Goal: Task Accomplishment & Management: Manage account settings

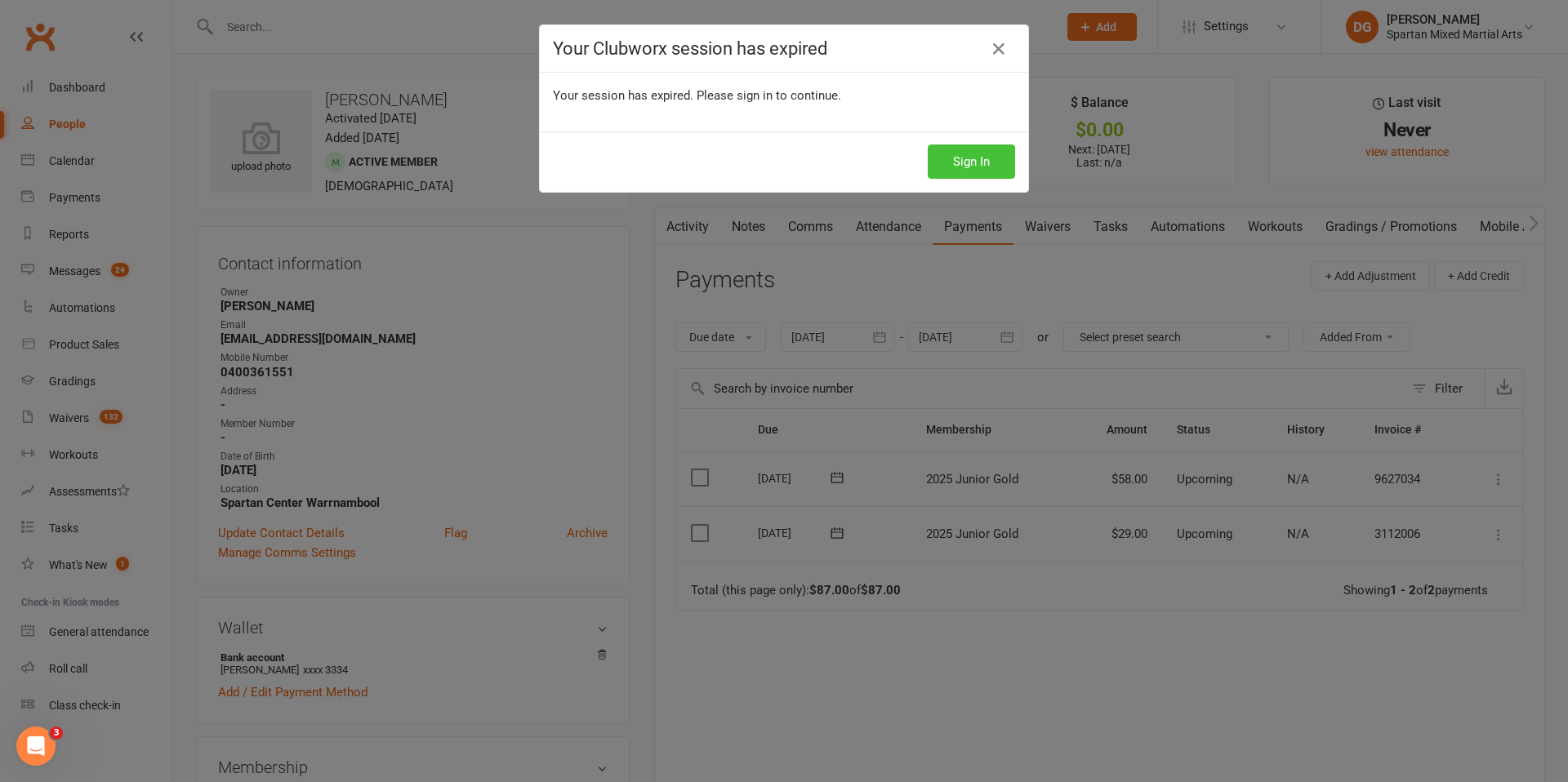
click at [990, 165] on button "Sign In" at bounding box center [971, 161] width 88 height 34
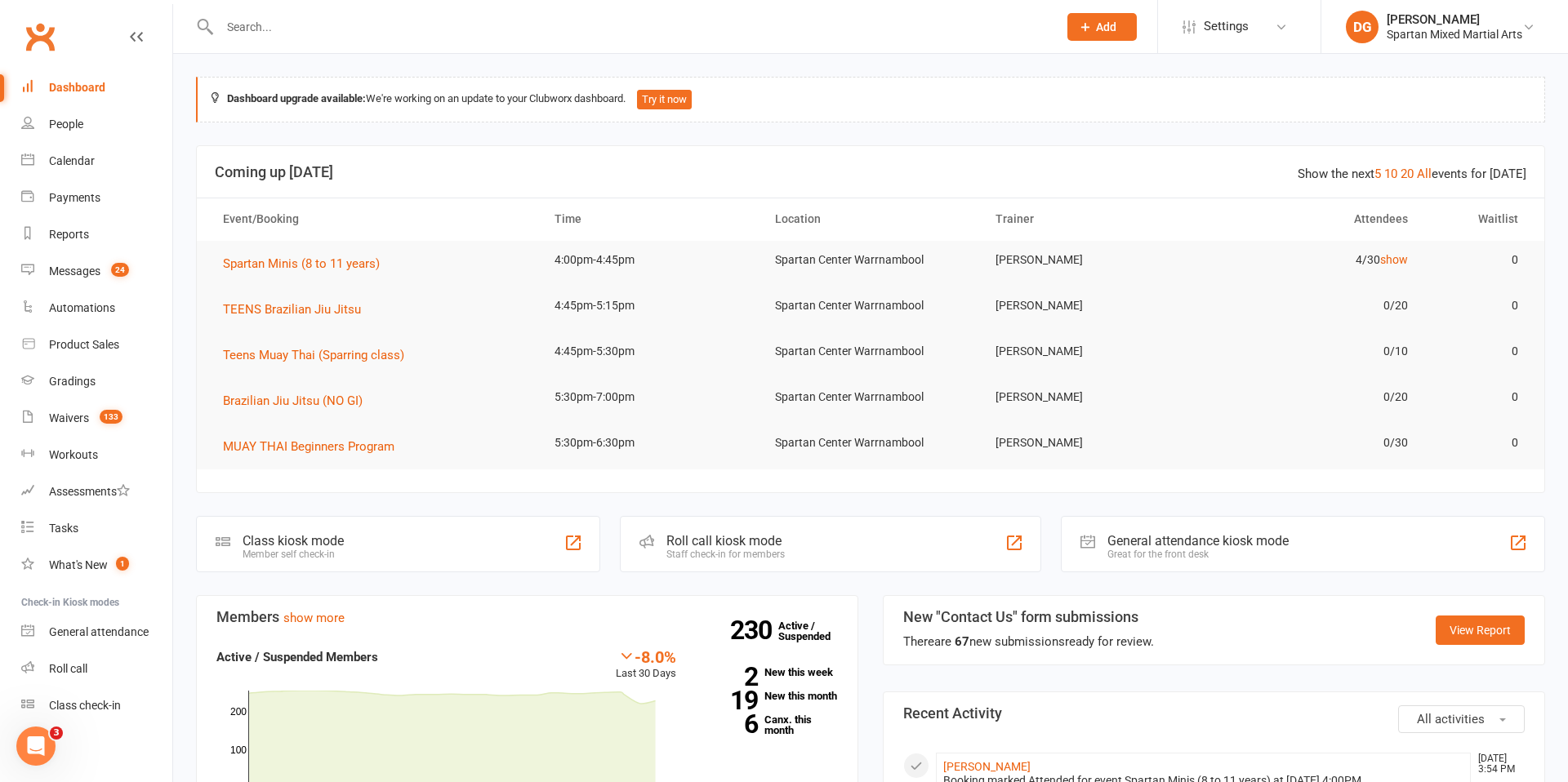
click at [288, 27] on input "text" at bounding box center [630, 27] width 831 height 23
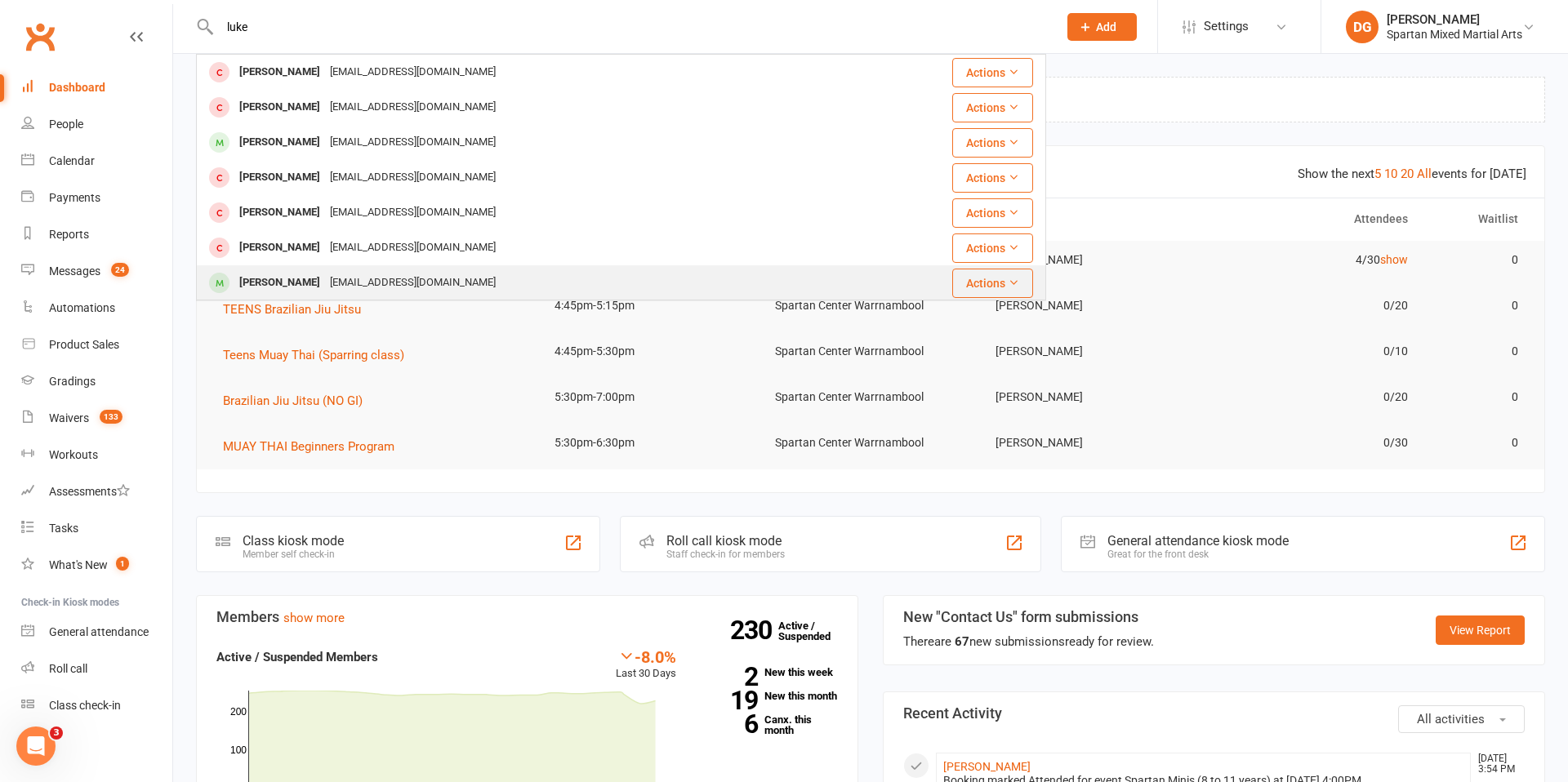
type input "luke"
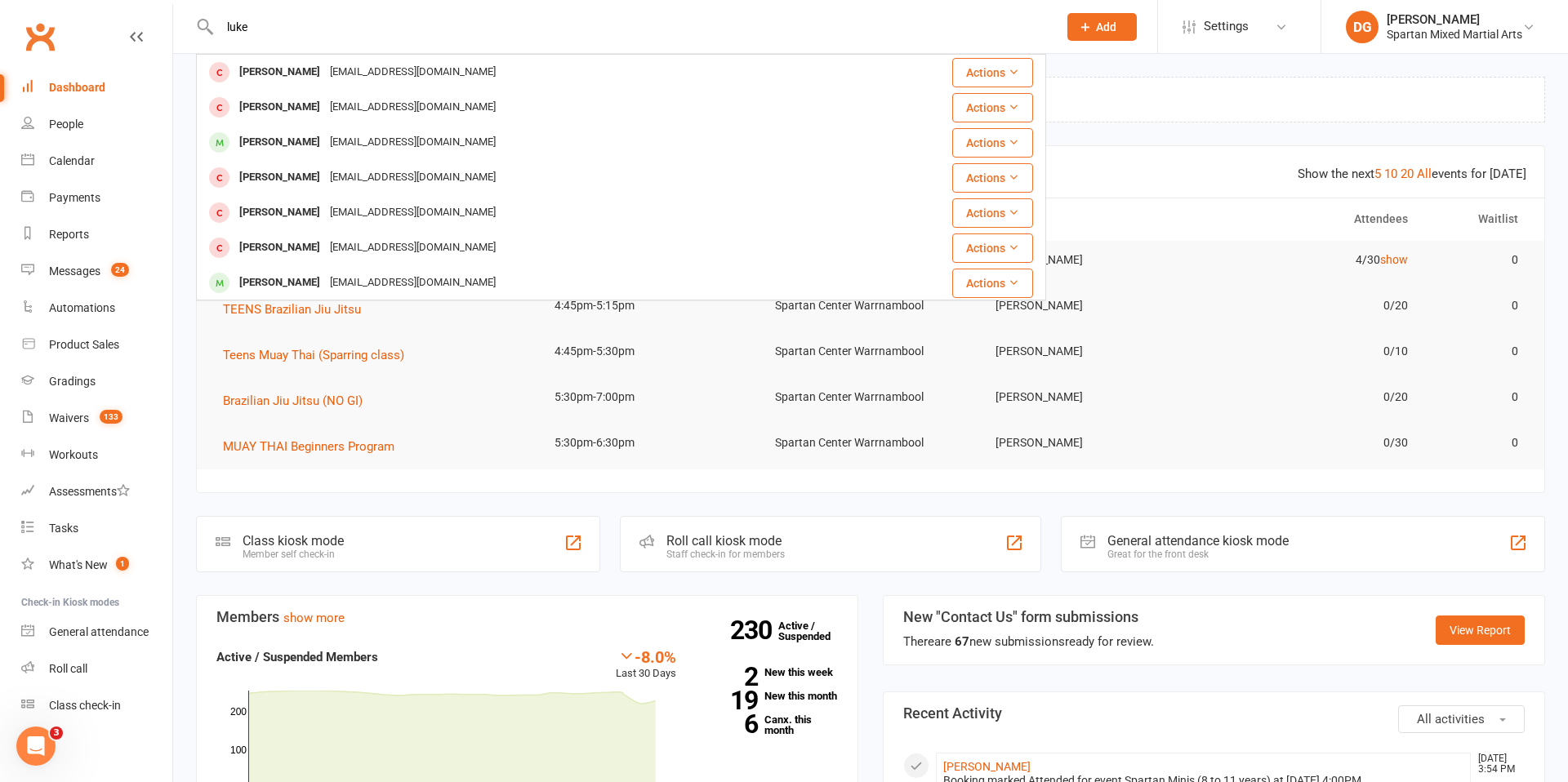
click at [272, 283] on div "[PERSON_NAME]" at bounding box center [279, 283] width 90 height 24
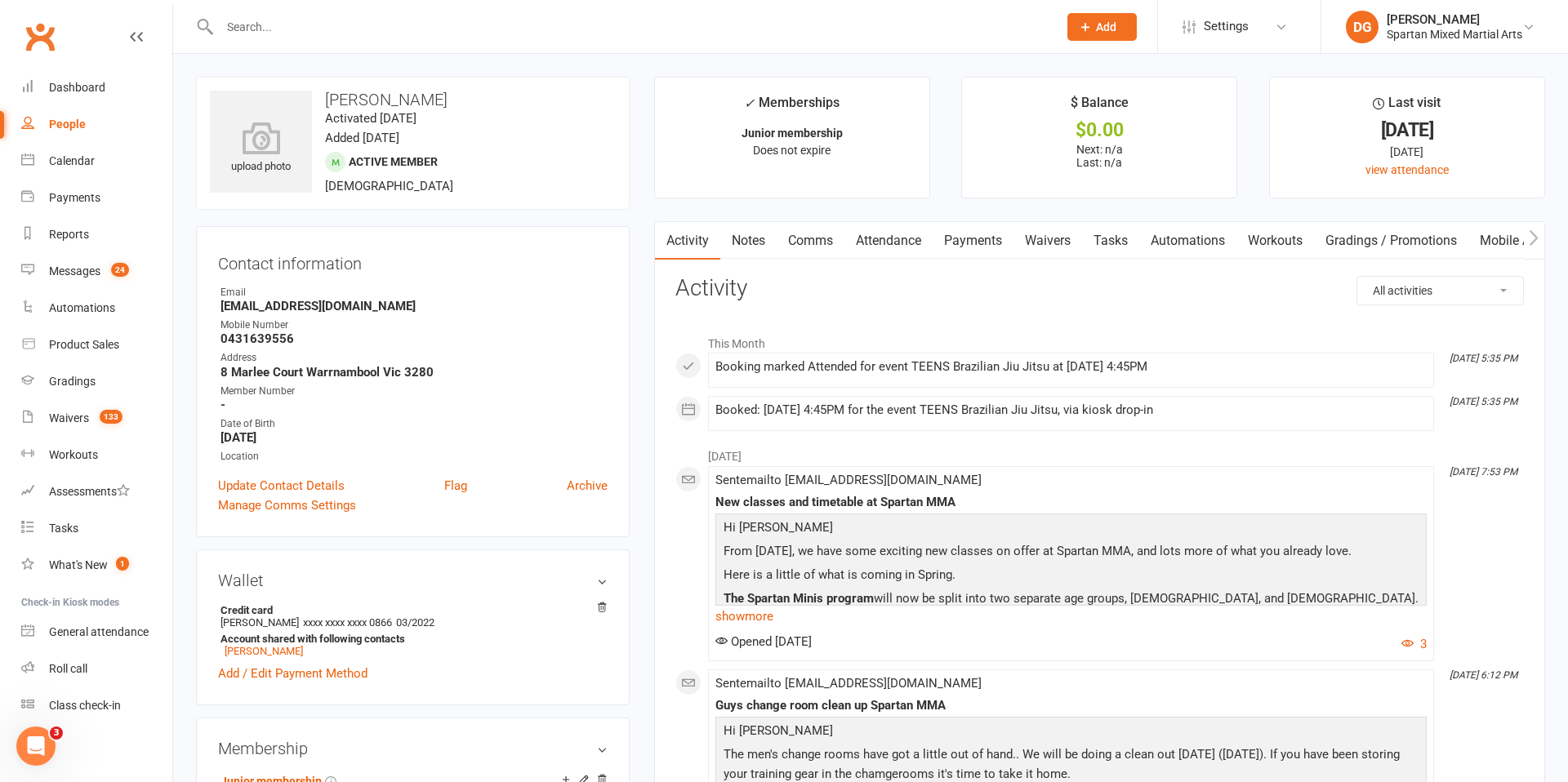
click at [978, 243] on link "Payments" at bounding box center [973, 241] width 81 height 37
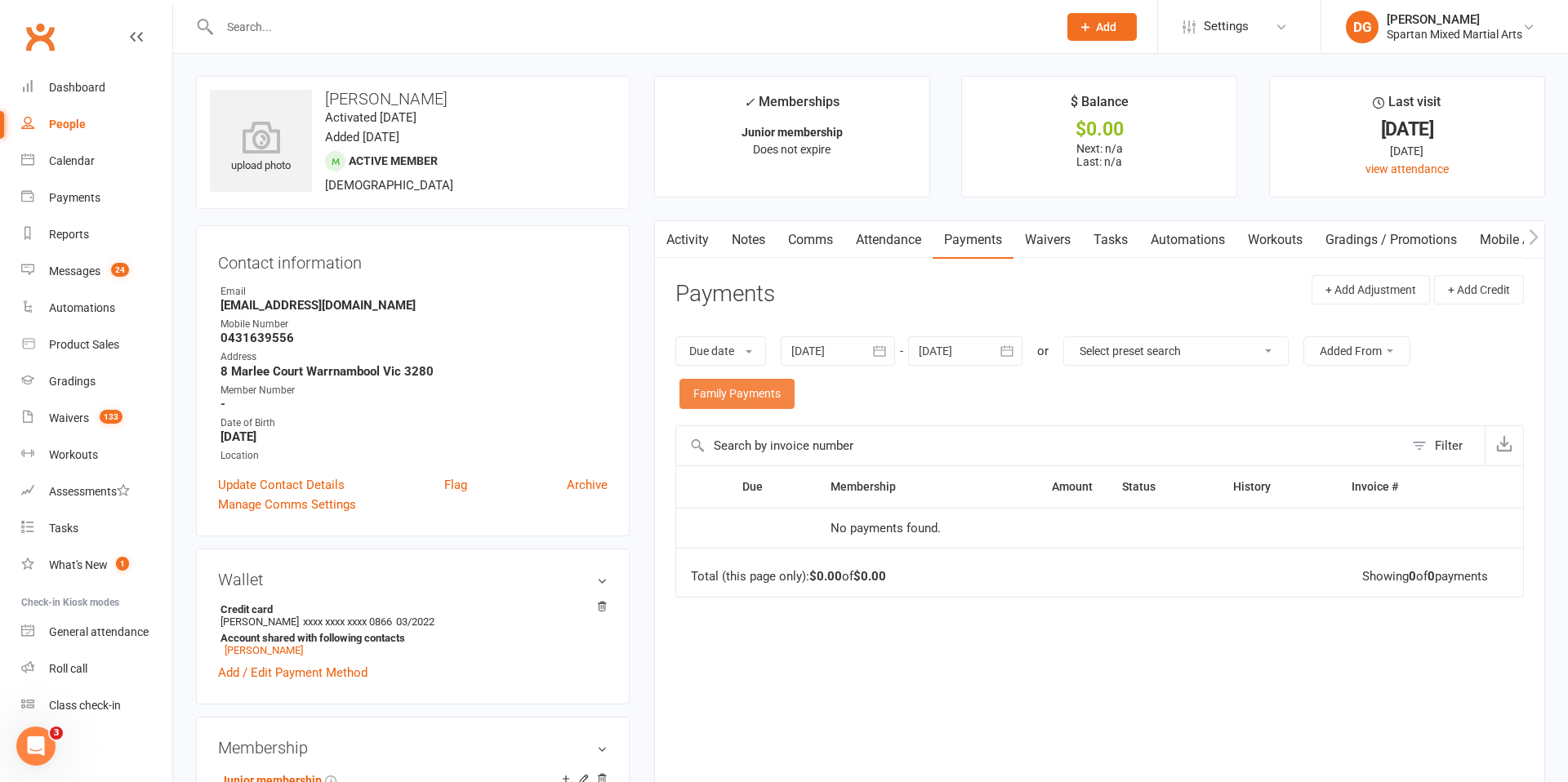
click at [748, 396] on link "Family Payments" at bounding box center [737, 393] width 115 height 30
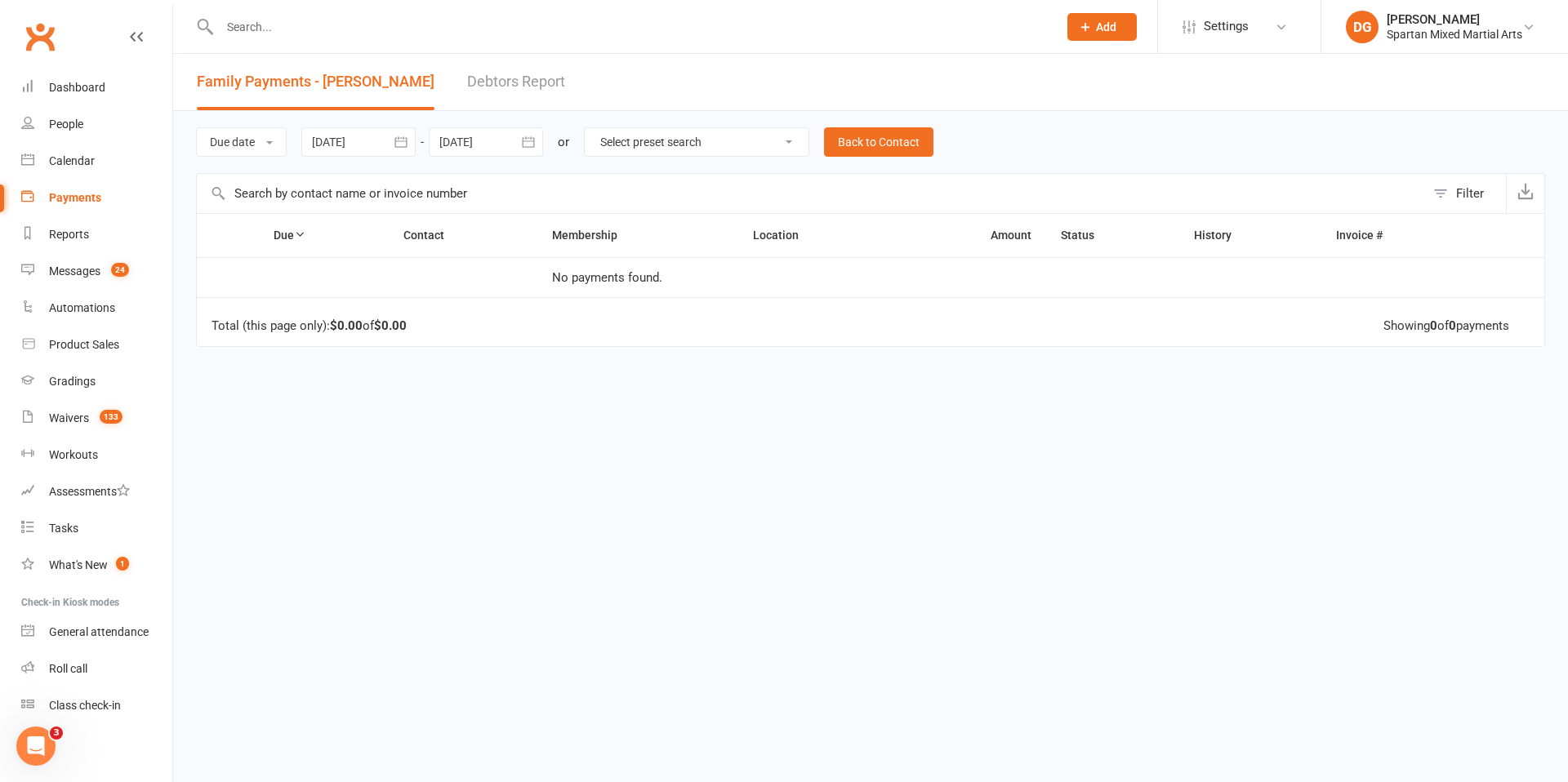
click at [507, 80] on link "Debtors Report" at bounding box center [516, 82] width 98 height 56
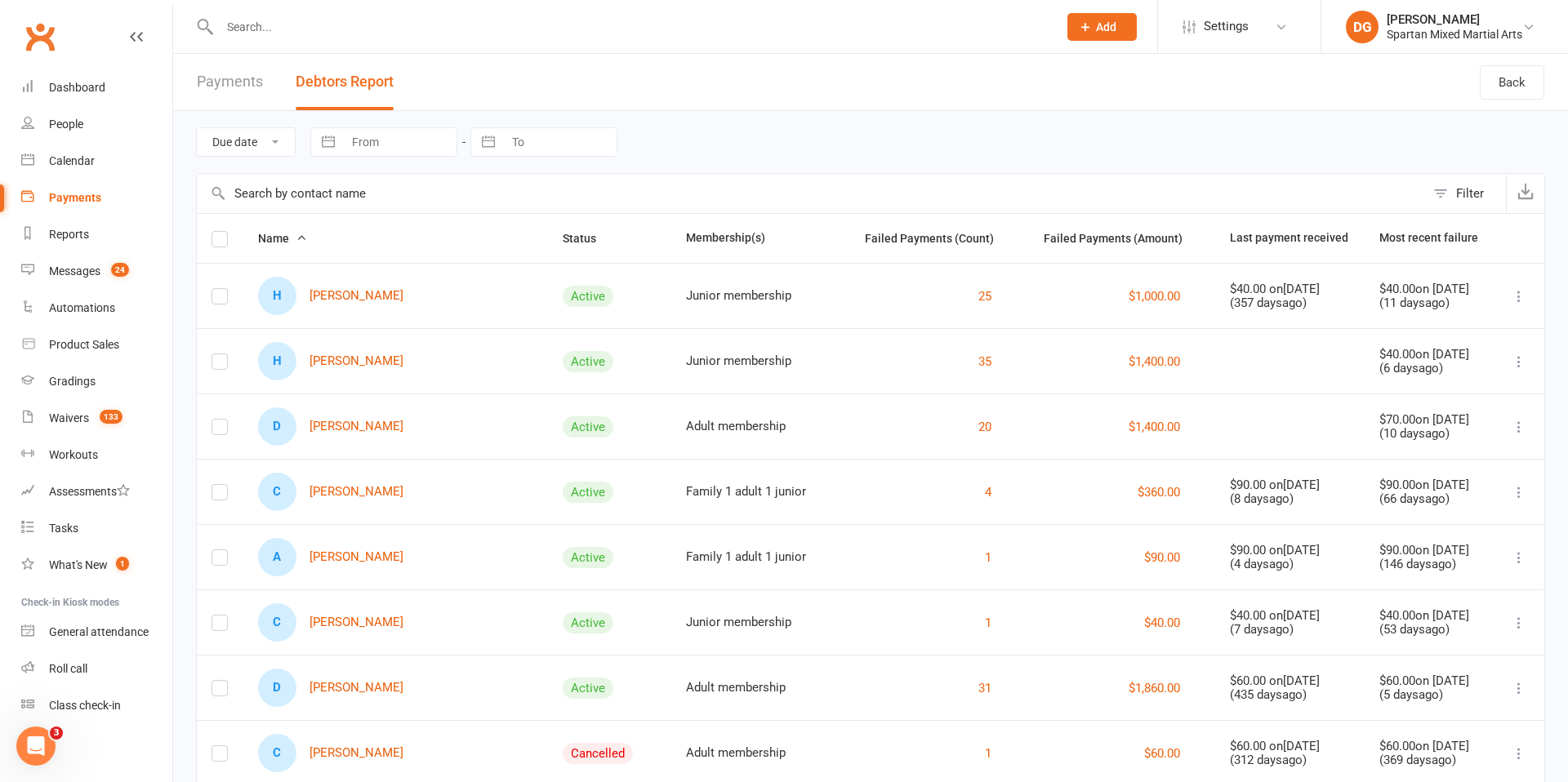
click at [216, 86] on link "Payments" at bounding box center [229, 82] width 66 height 56
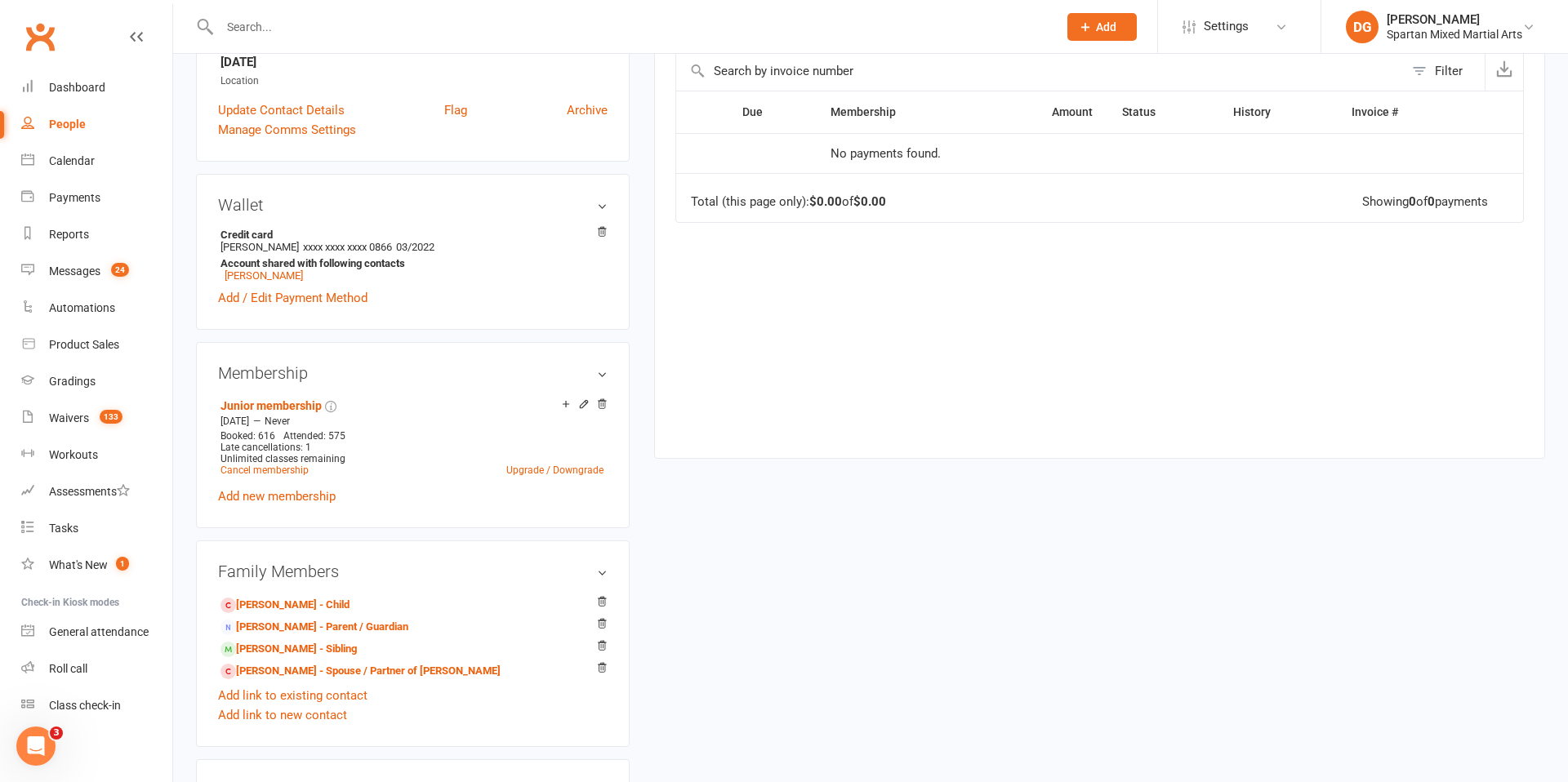
scroll to position [377, 0]
click at [402, 670] on link "[PERSON_NAME] - Spouse / Partner of [PERSON_NAME]" at bounding box center [360, 670] width 280 height 17
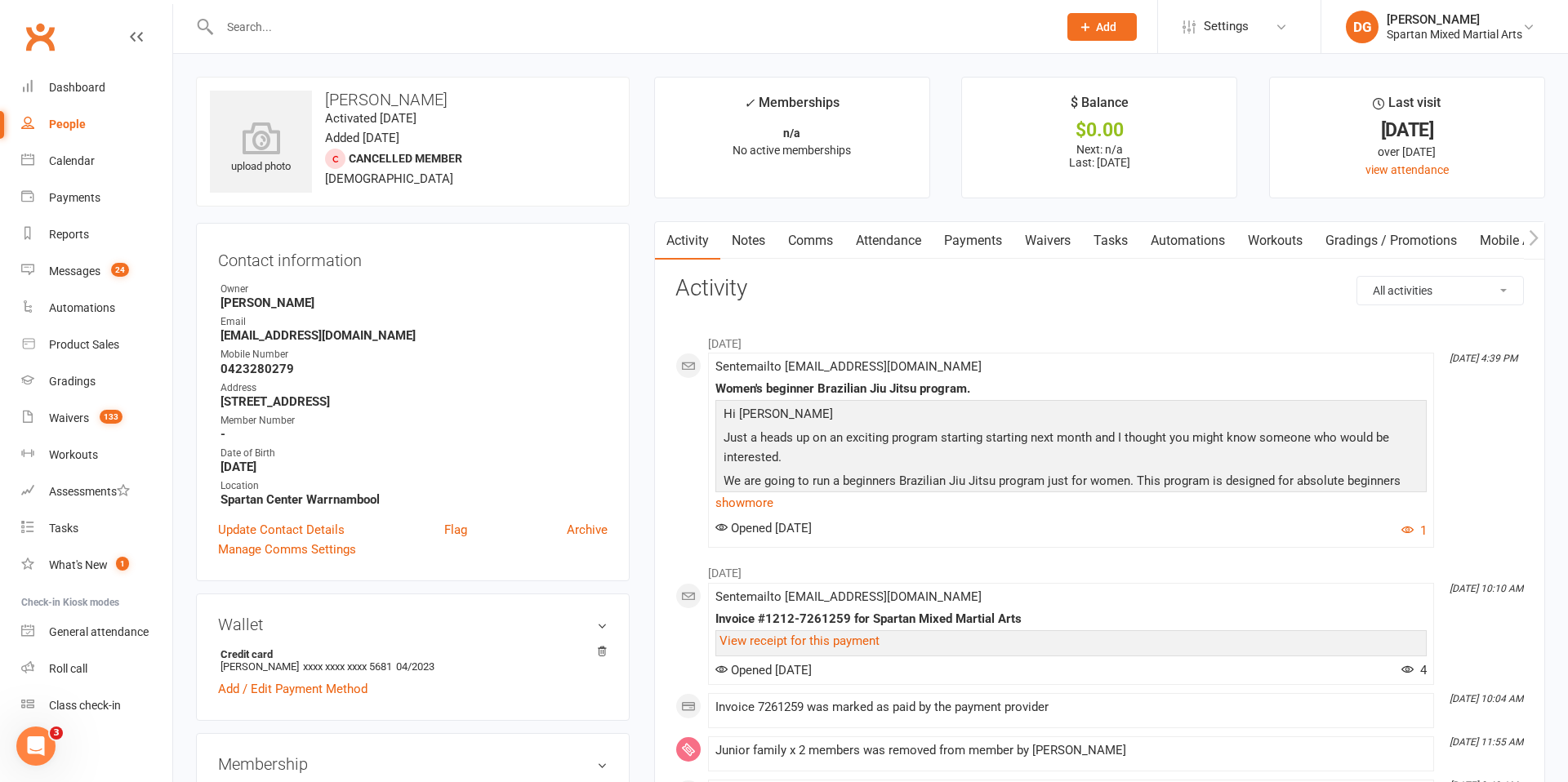
click at [973, 243] on link "Payments" at bounding box center [973, 241] width 81 height 37
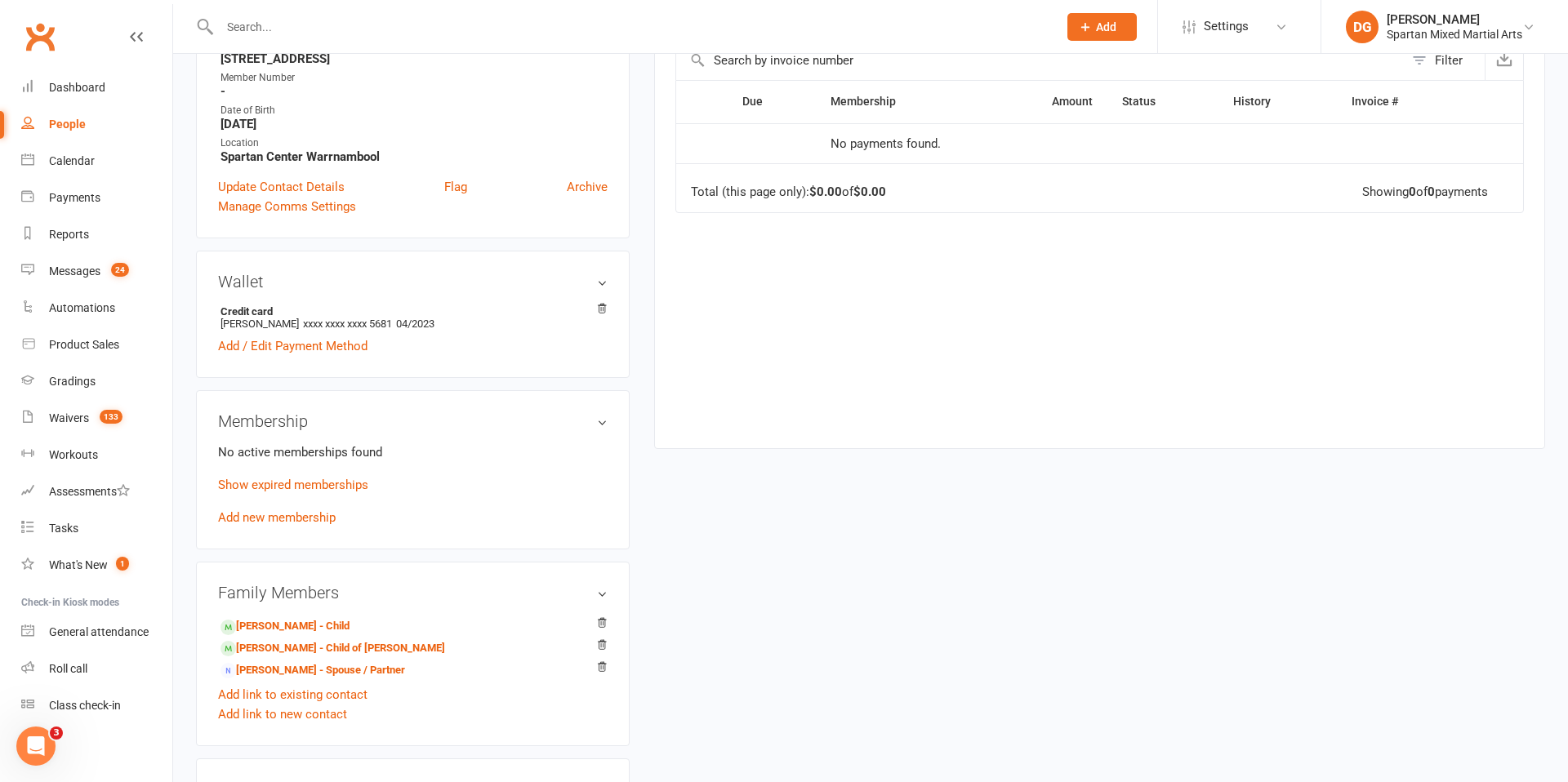
scroll to position [348, 0]
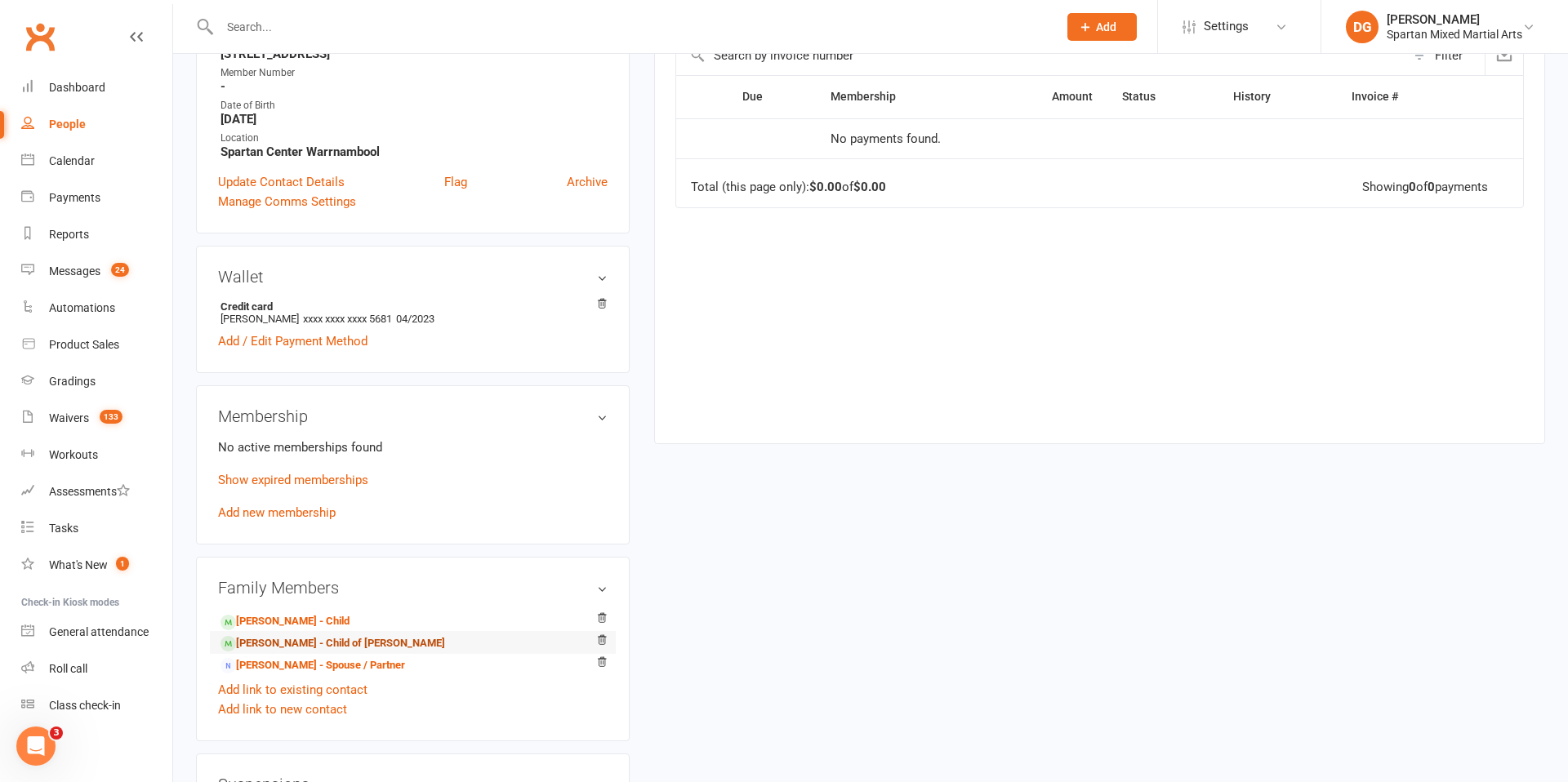
click at [282, 648] on link "[PERSON_NAME] - Child of [PERSON_NAME]" at bounding box center [332, 643] width 224 height 17
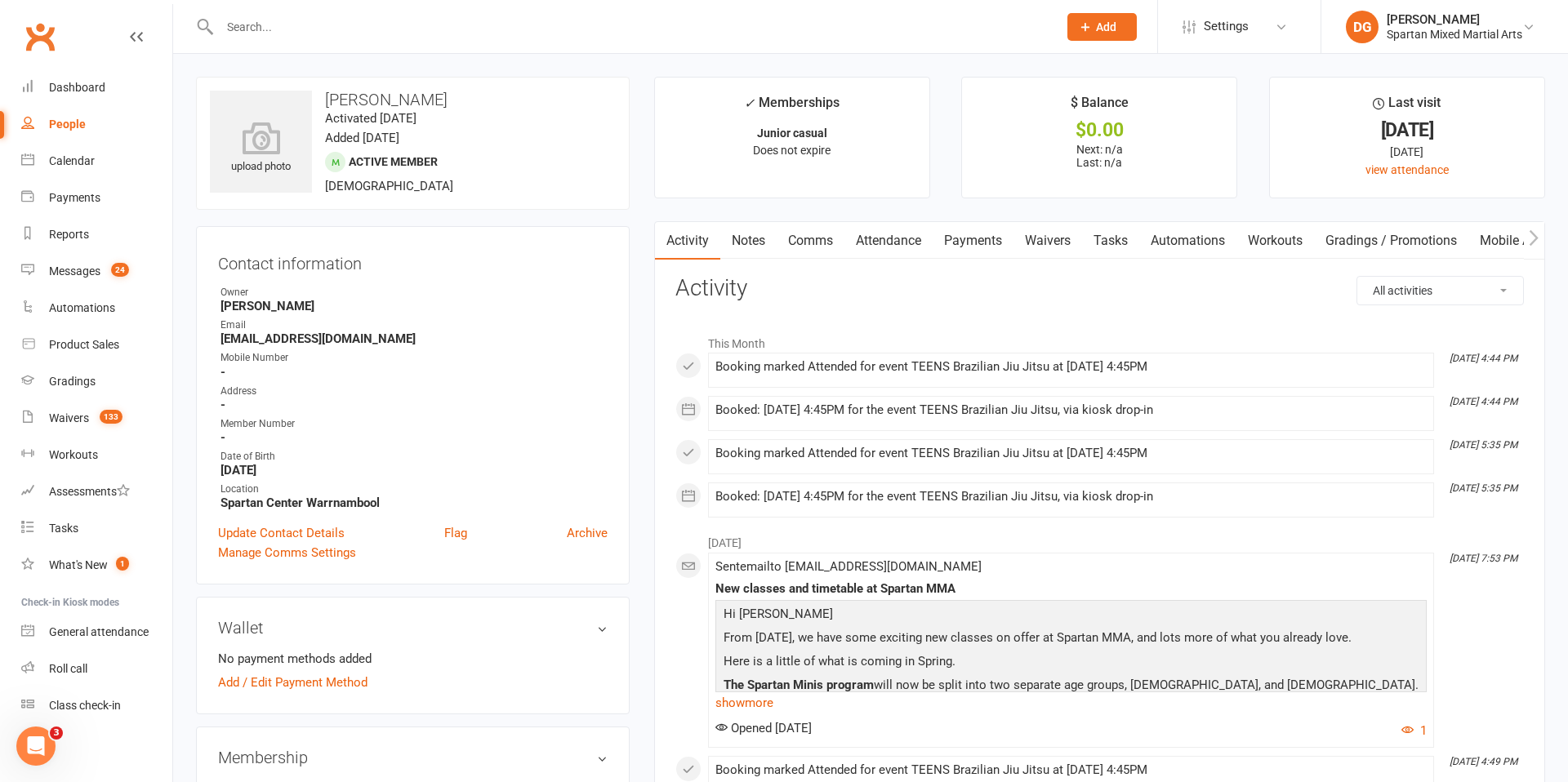
click at [968, 241] on link "Payments" at bounding box center [973, 241] width 81 height 37
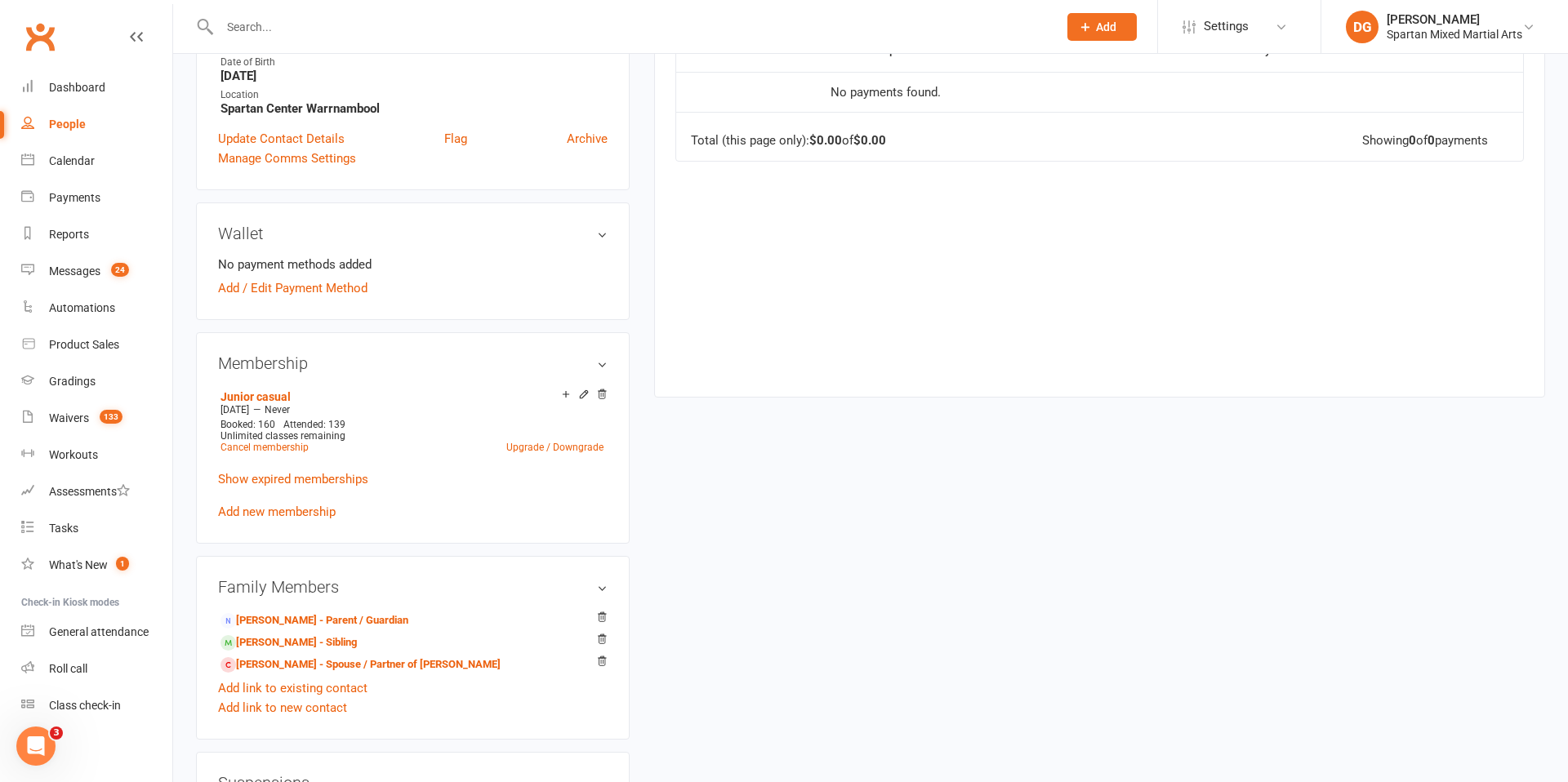
scroll to position [400, 0]
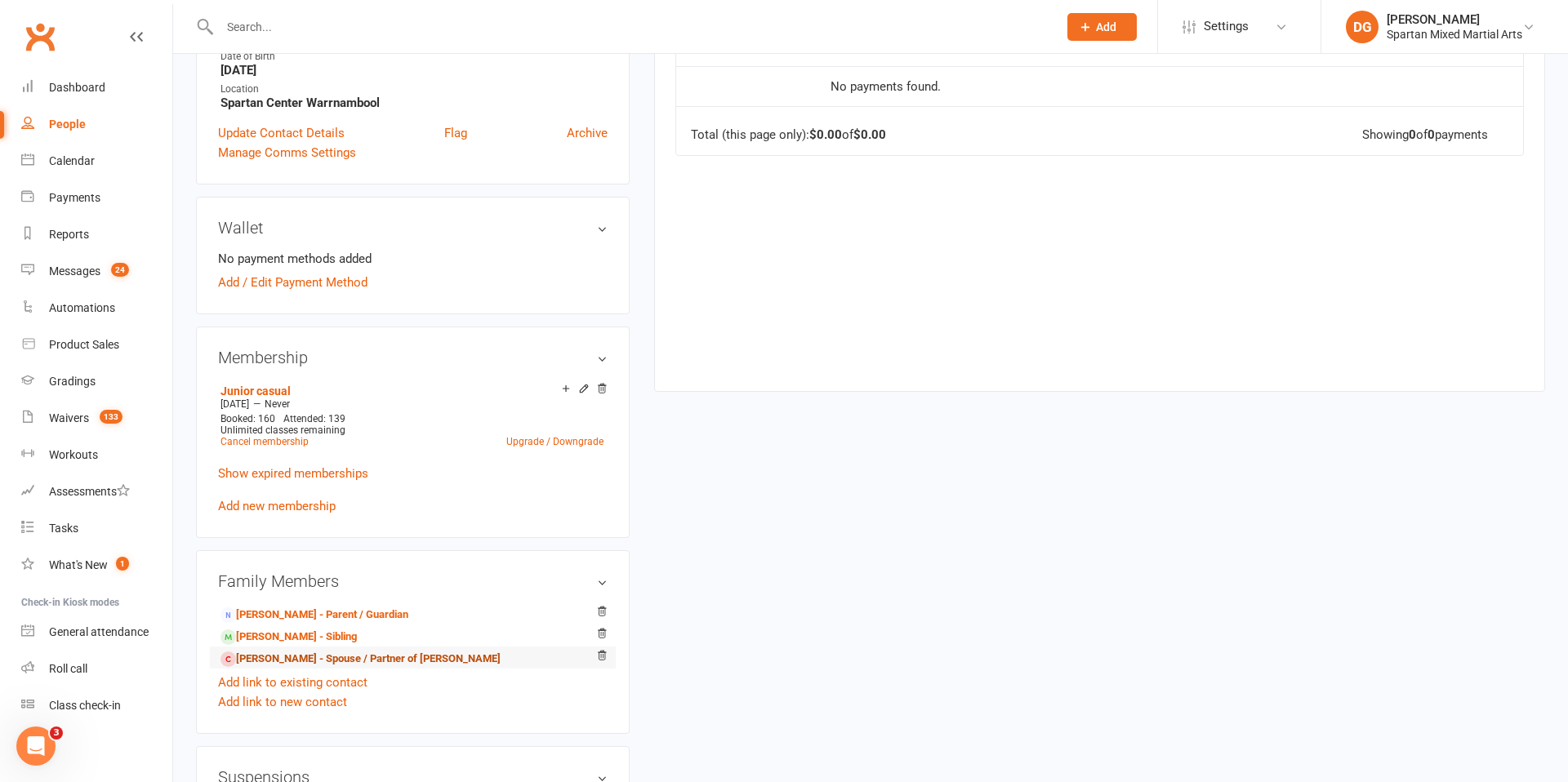
click at [324, 661] on link "[PERSON_NAME] - Spouse / Partner of [PERSON_NAME]" at bounding box center [360, 659] width 280 height 17
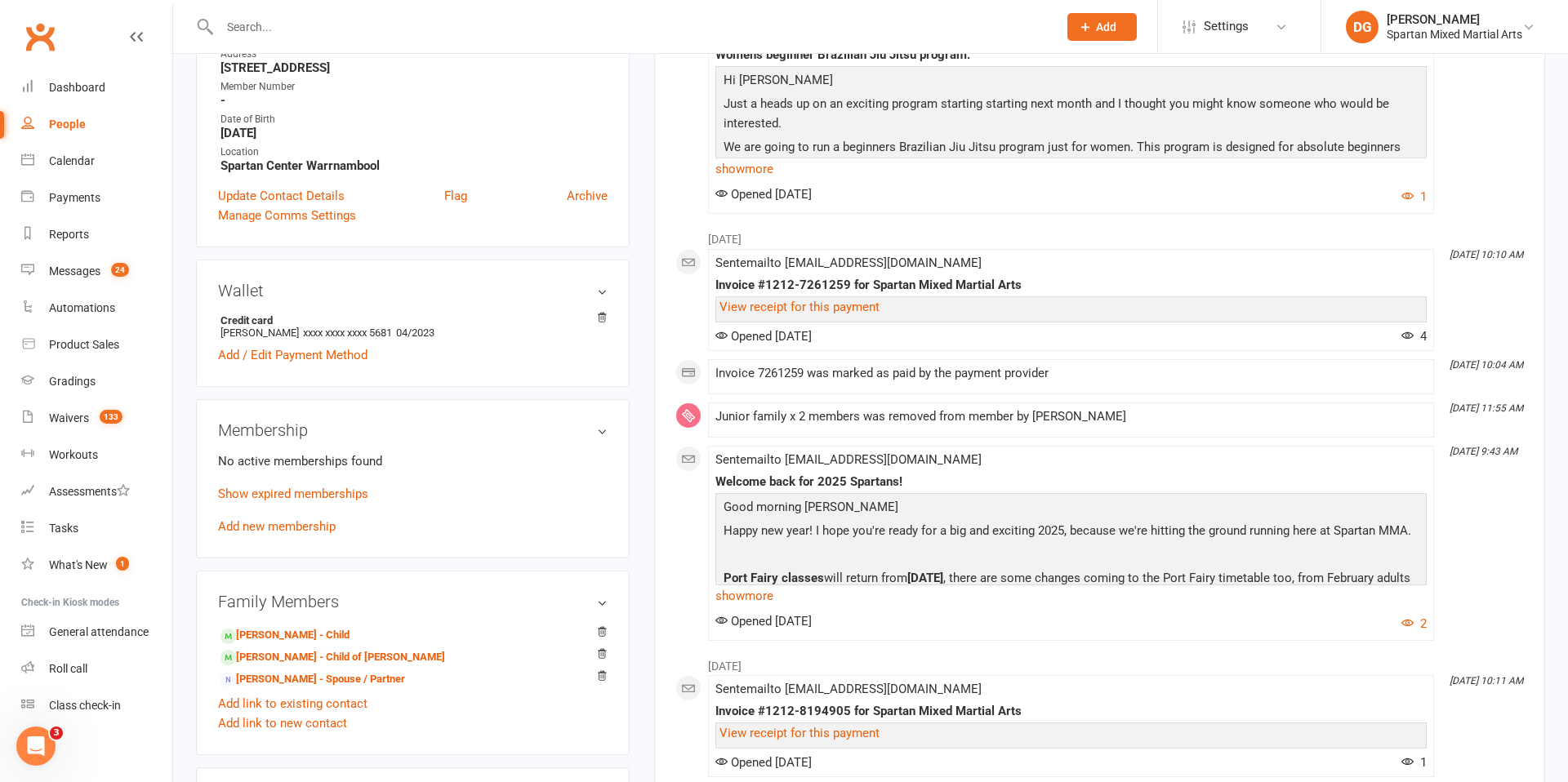
scroll to position [334, 0]
click at [294, 677] on link "[PERSON_NAME] - Spouse / Partner" at bounding box center [313, 678] width 185 height 17
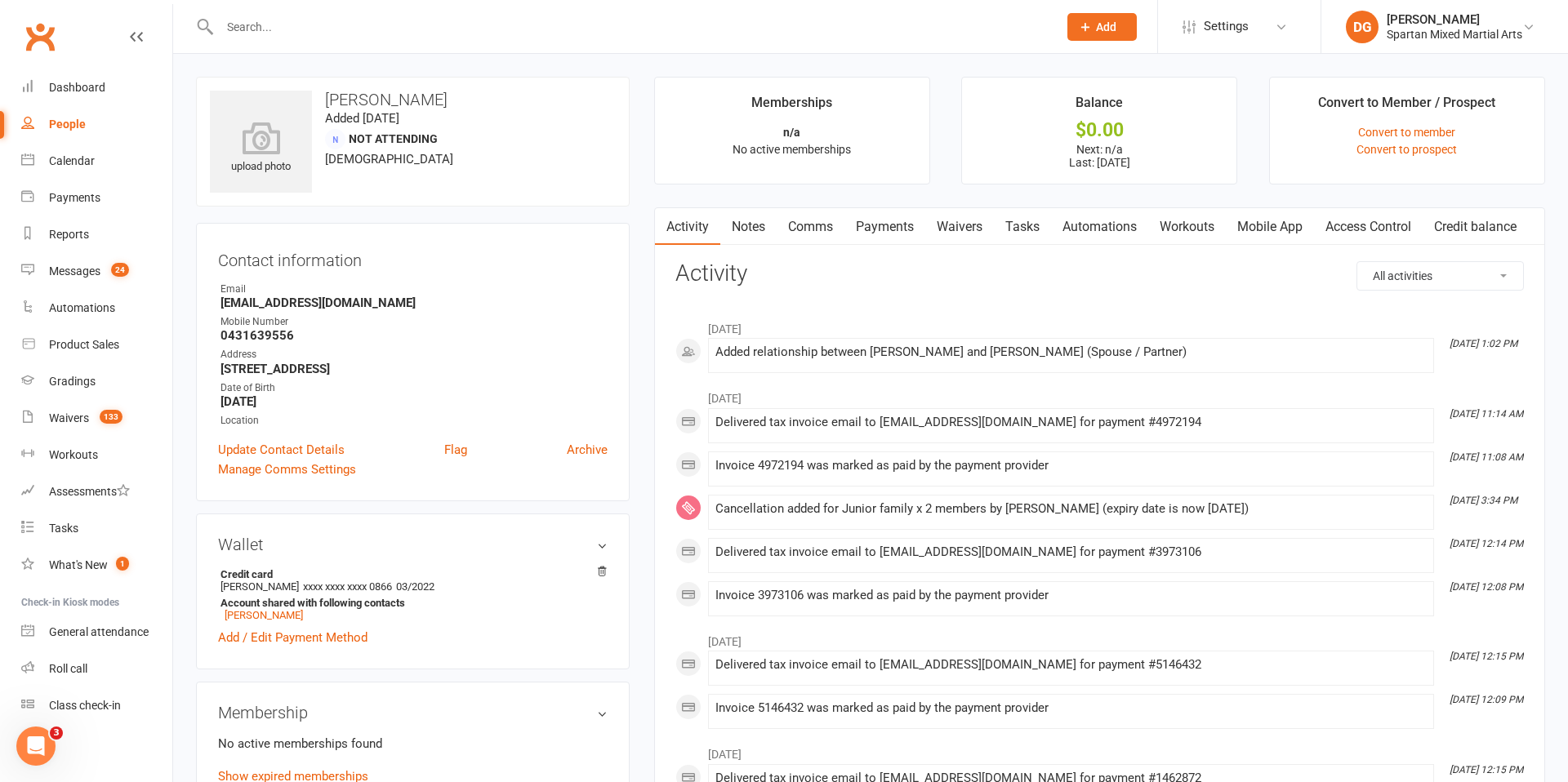
click at [1103, 30] on span "Add" at bounding box center [1106, 27] width 21 height 13
click at [541, 22] on input "text" at bounding box center [630, 27] width 831 height 23
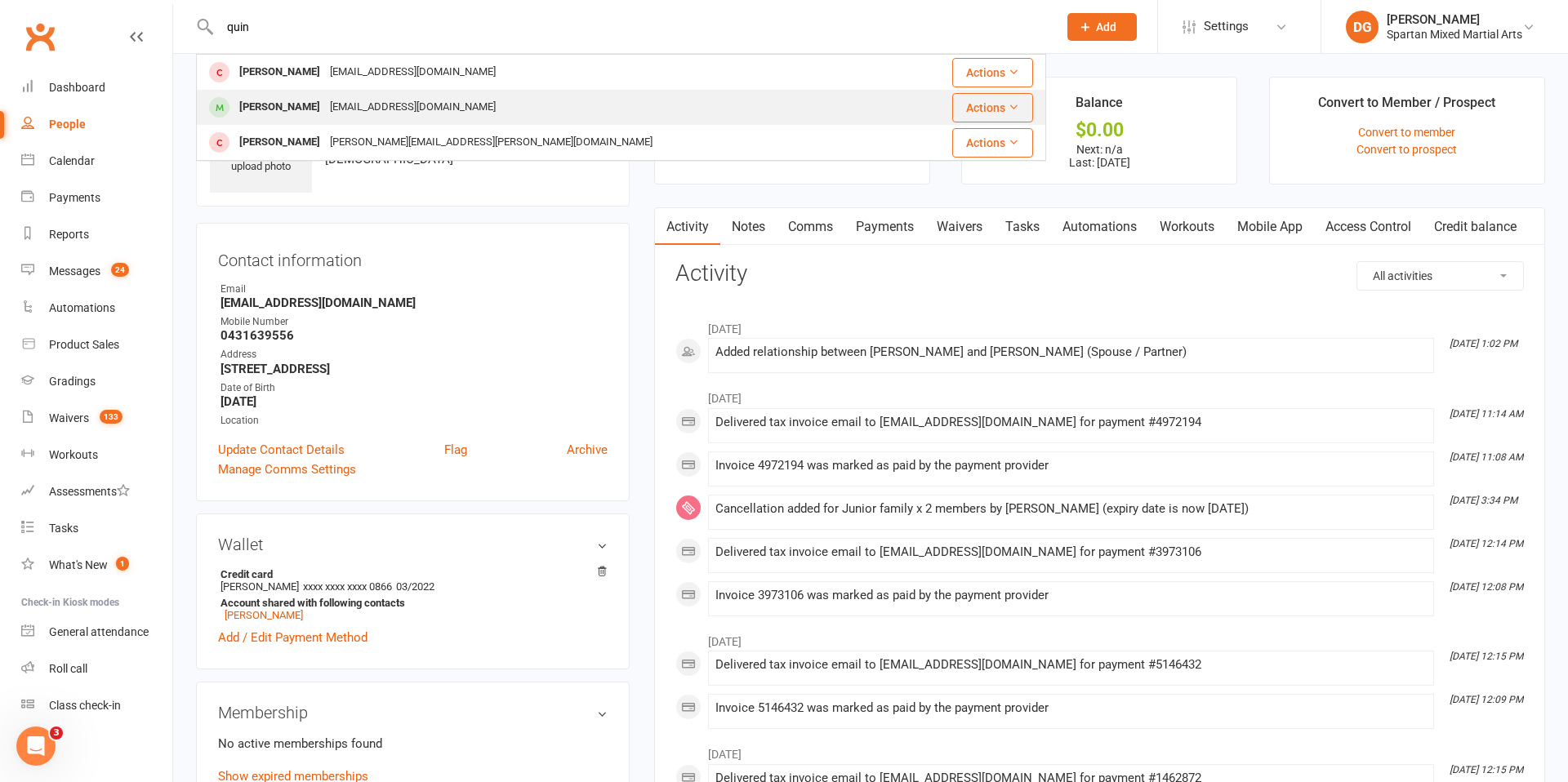
type input "quin"
click at [438, 114] on div "[PERSON_NAME] [EMAIL_ADDRESS][DOMAIN_NAME]" at bounding box center [550, 107] width 704 height 33
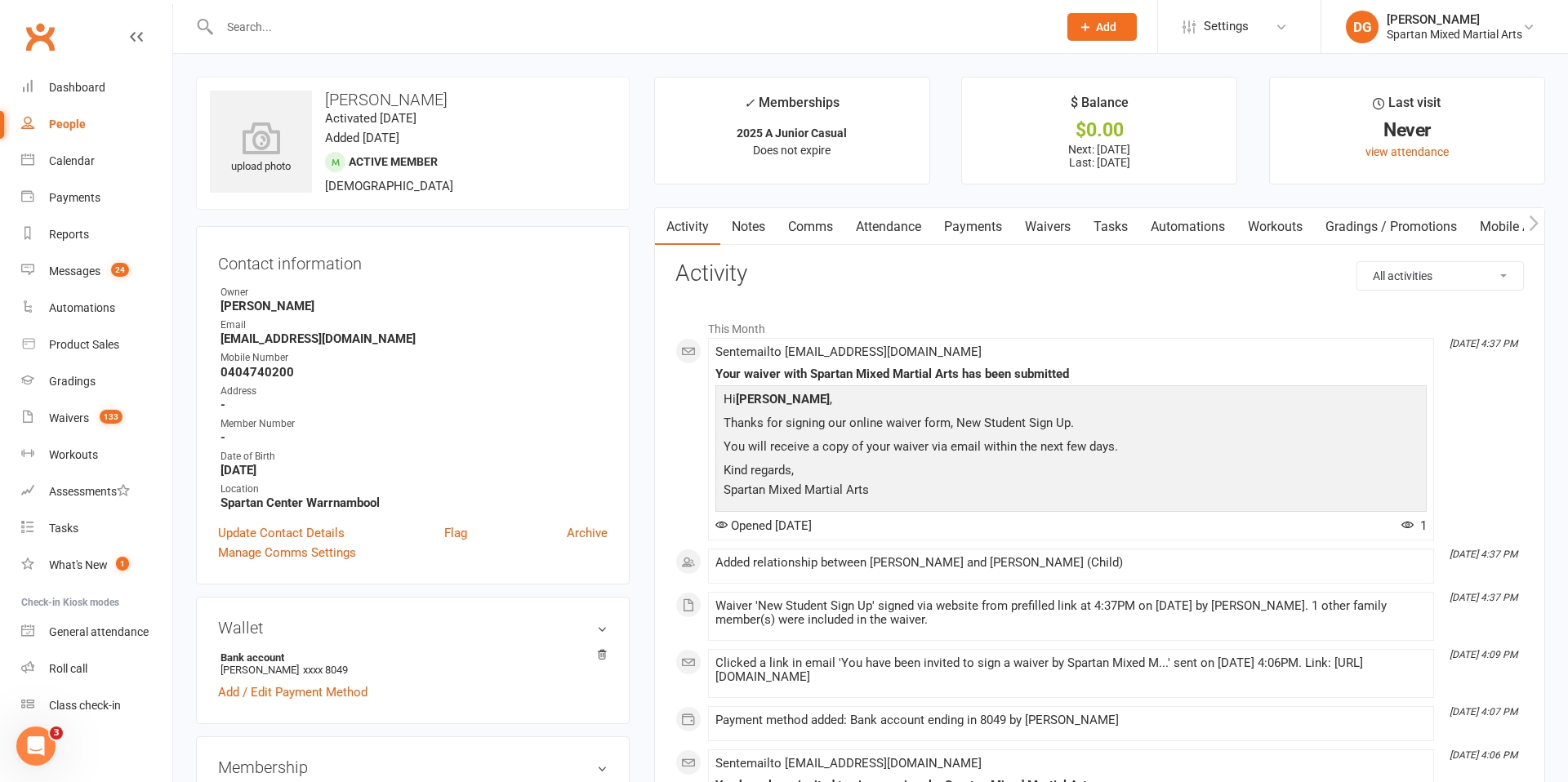
click at [978, 227] on link "Payments" at bounding box center [973, 227] width 81 height 37
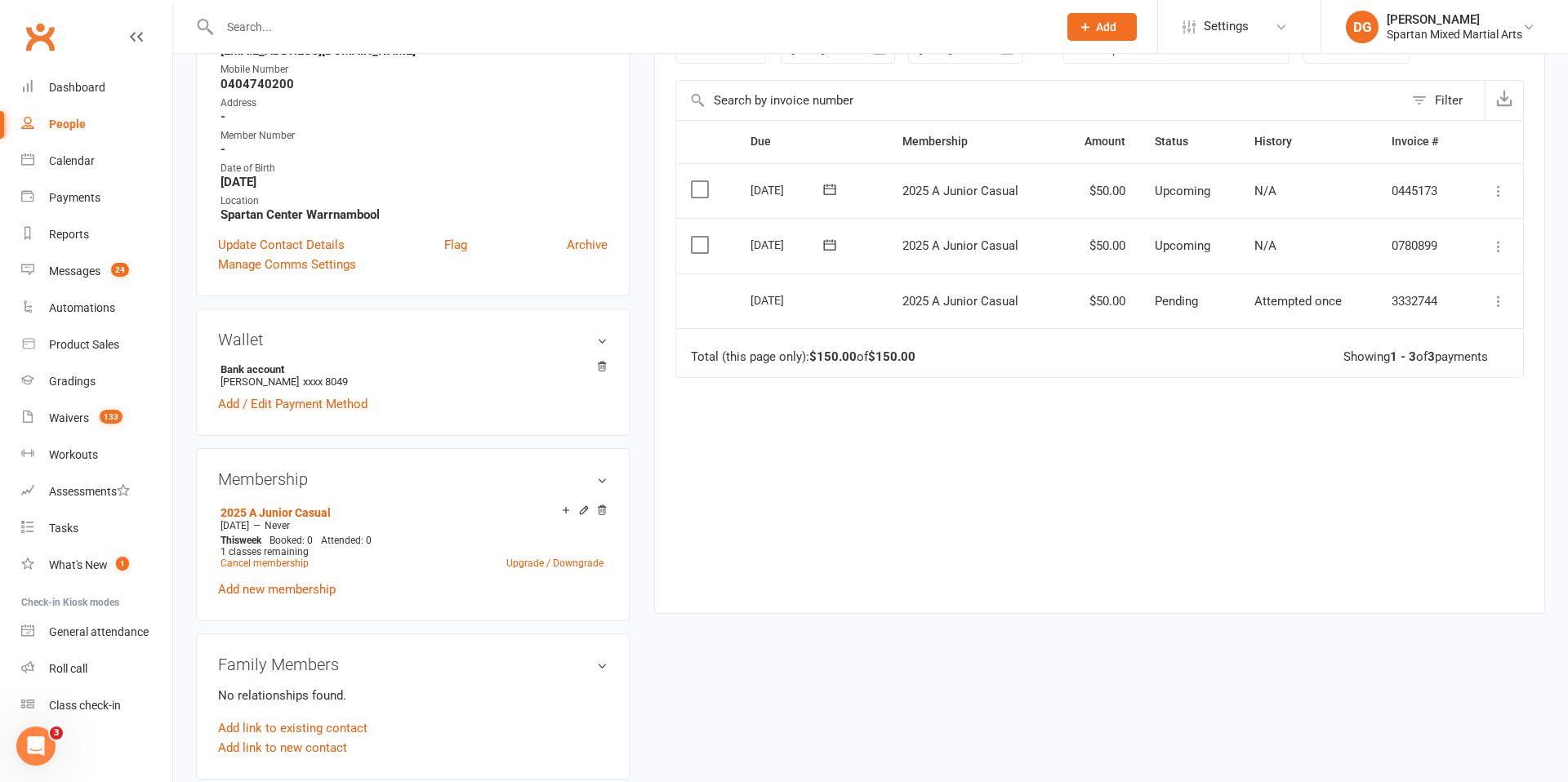
scroll to position [292, 0]
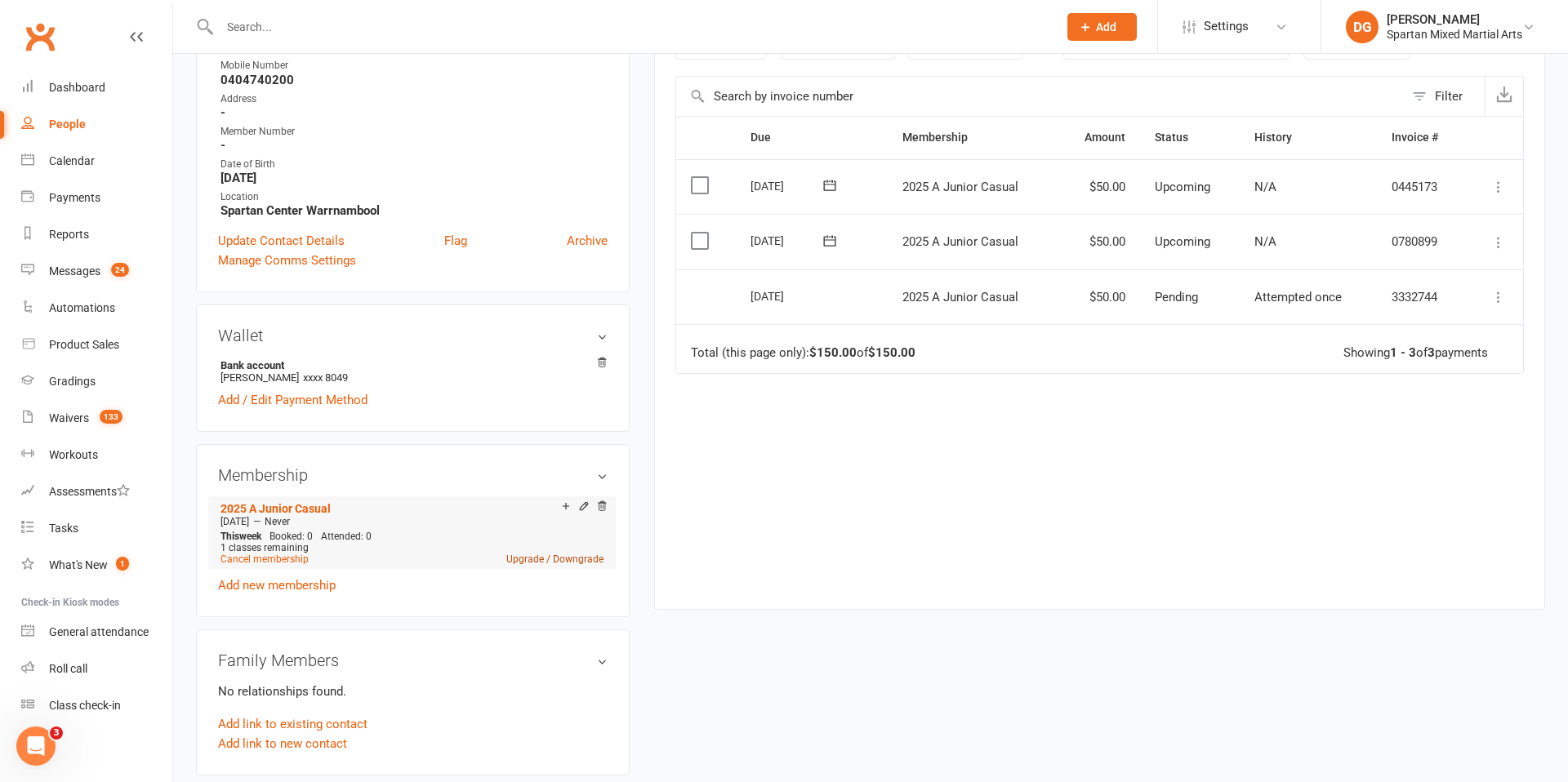
click at [563, 562] on link "Upgrade / Downgrade" at bounding box center [555, 560] width 97 height 12
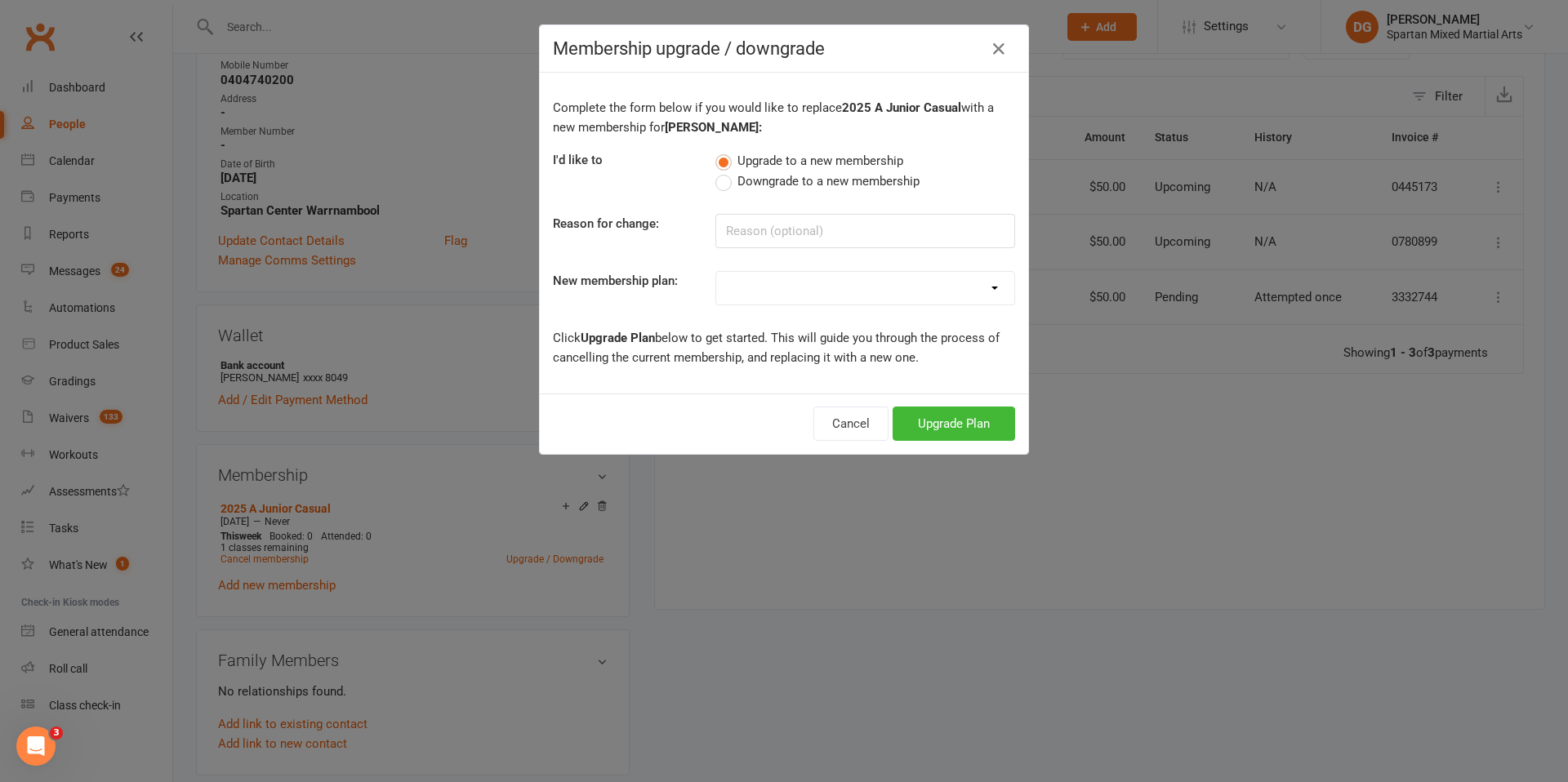
click at [903, 294] on select "life member Adult membership Junior membership Adult 12 month membership junior…" at bounding box center [865, 287] width 298 height 32
select select "20"
click at [716, 271] on select "life member Adult membership Junior membership Adult 12 month membership junior…" at bounding box center [865, 287] width 298 height 32
click at [944, 425] on button "Upgrade Plan" at bounding box center [953, 423] width 123 height 34
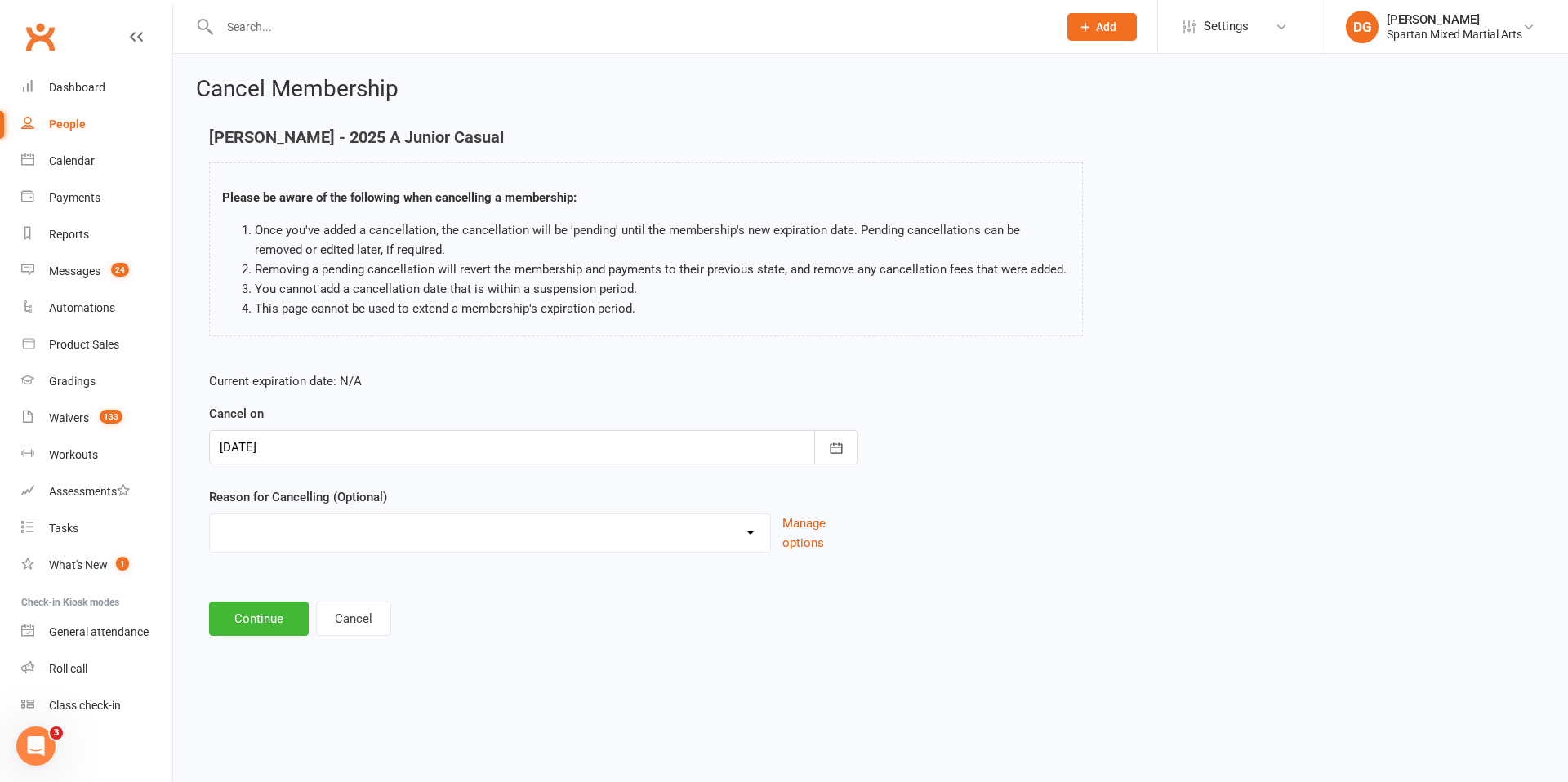
click at [440, 531] on select "Holiday Injury Other reason" at bounding box center [489, 530] width 560 height 32
select select "2"
click at [210, 514] on select "Holiday Injury Other reason" at bounding box center [489, 530] width 560 height 32
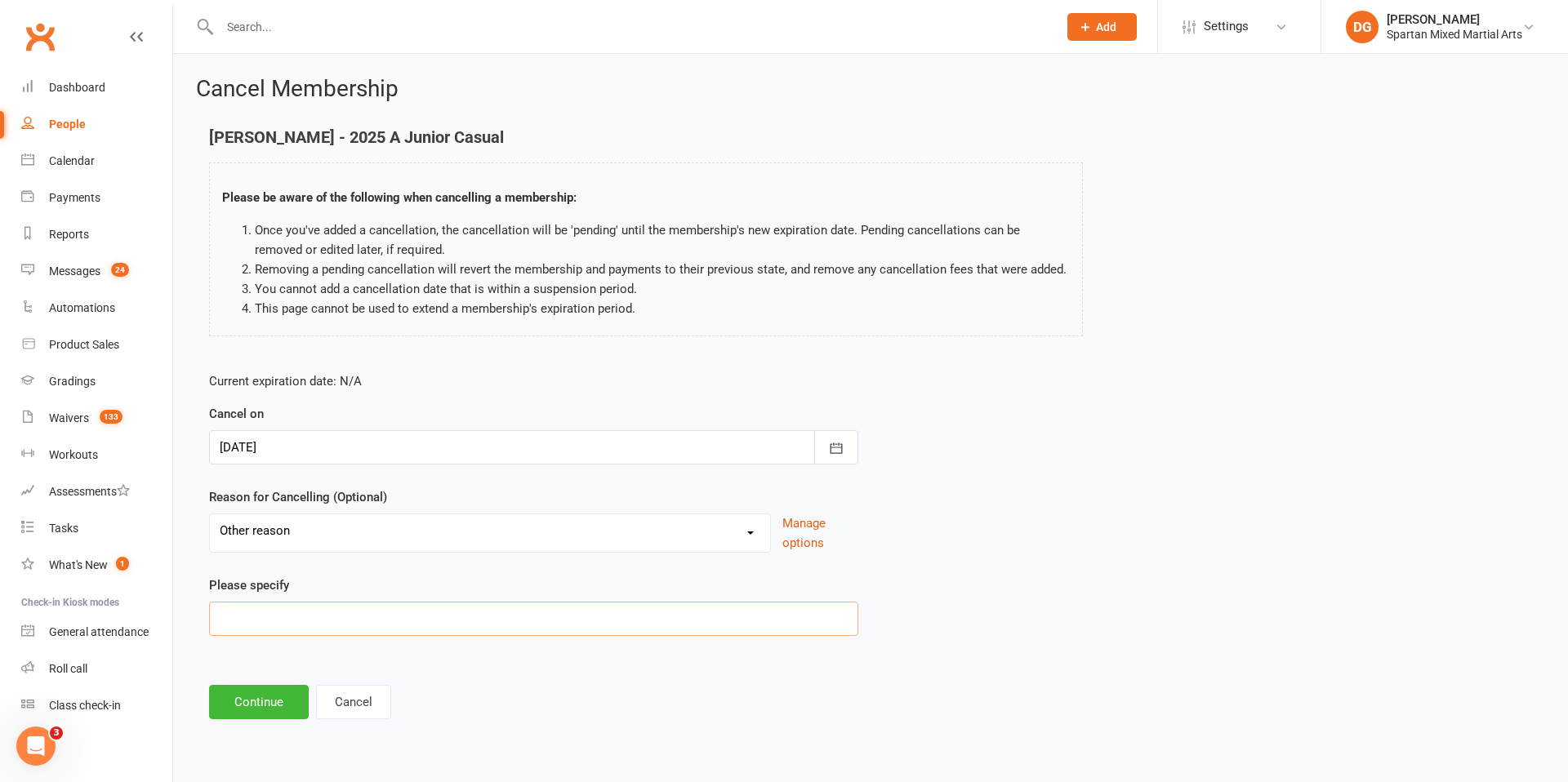
click at [434, 613] on input at bounding box center [533, 619] width 649 height 34
type input "upgrade to gold"
click at [277, 713] on button "Continue" at bounding box center [258, 701] width 99 height 34
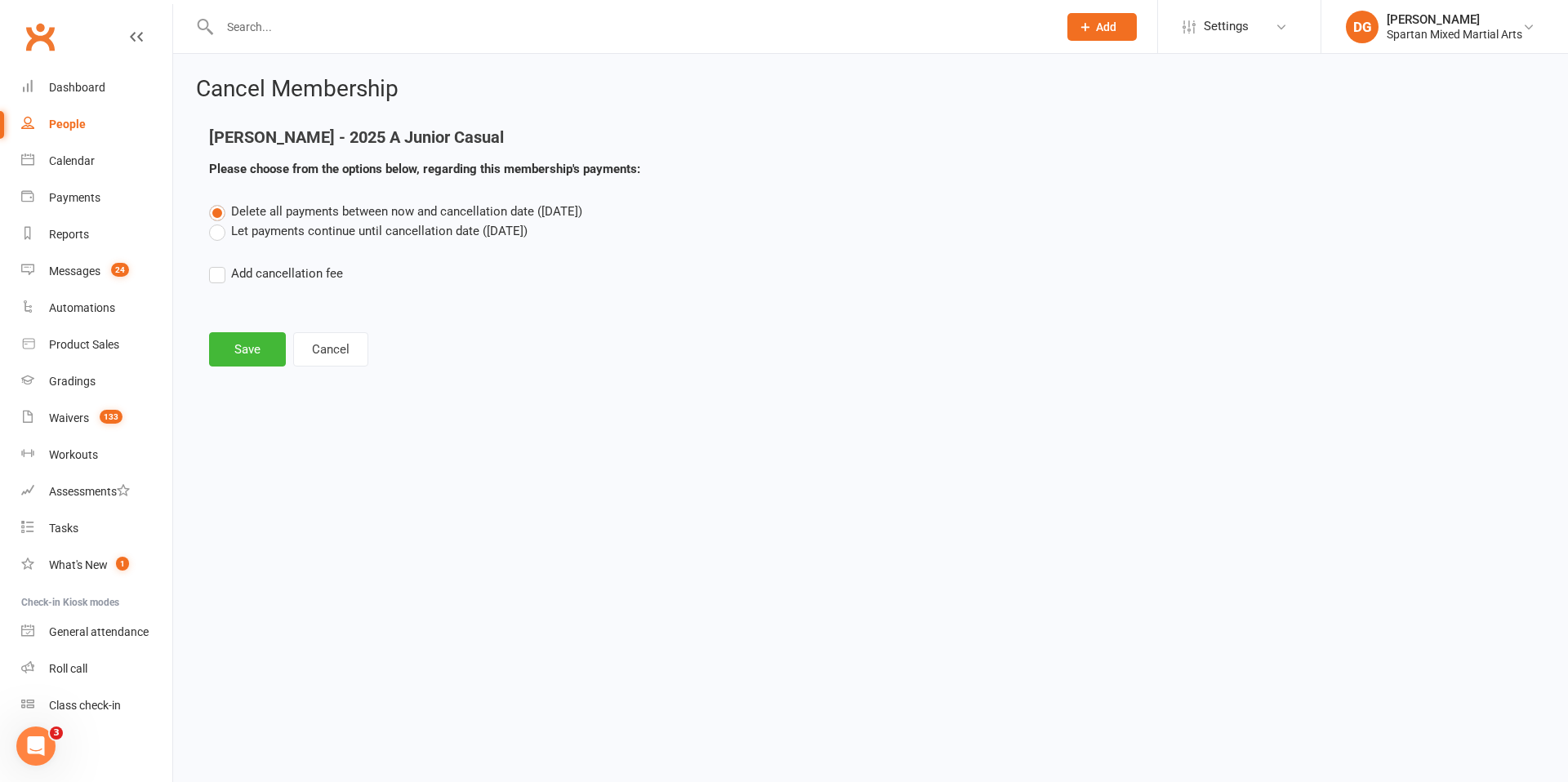
click at [216, 233] on label "Let payments continue until cancellation date ([DATE])" at bounding box center [368, 231] width 319 height 20
click at [216, 221] on input "Let payments continue until cancellation date ([DATE])" at bounding box center [213, 221] width 11 height 0
click at [261, 352] on button "Save" at bounding box center [247, 349] width 77 height 34
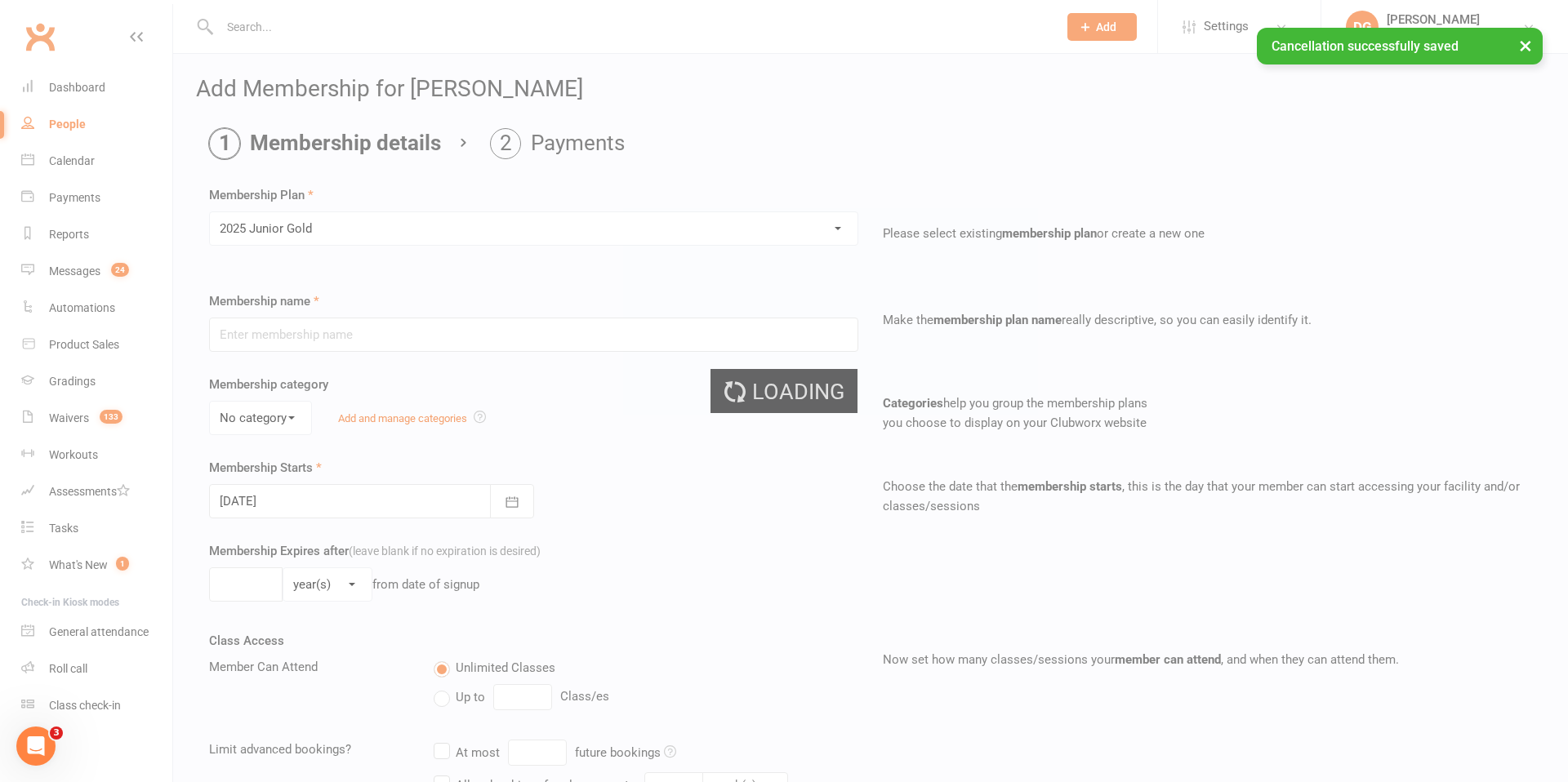
type input "2025 Junior Gold"
select select "3"
type input "0"
select select "2"
type input "2"
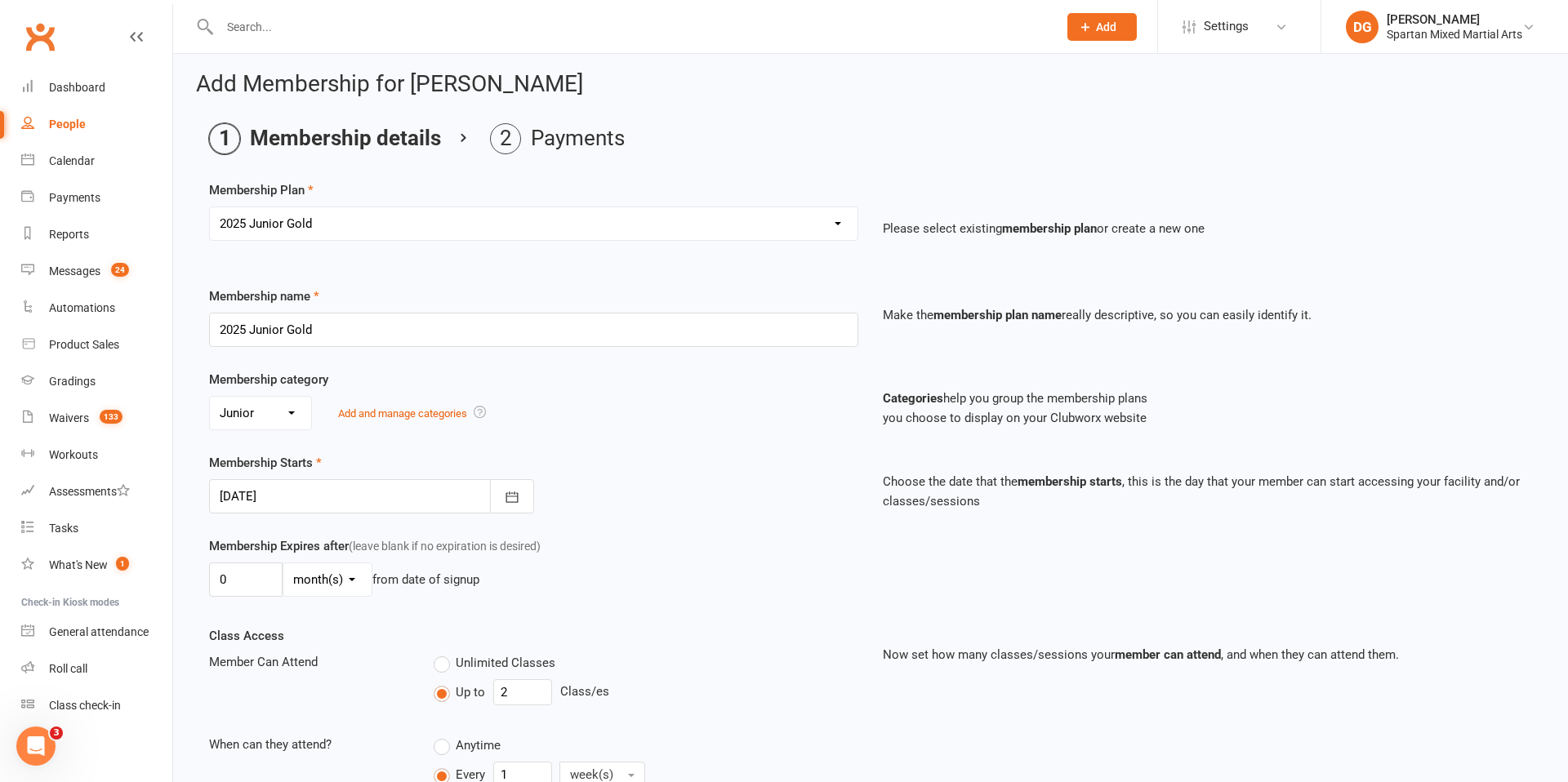
scroll to position [7, 0]
click at [512, 499] on icon "button" at bounding box center [512, 496] width 17 height 17
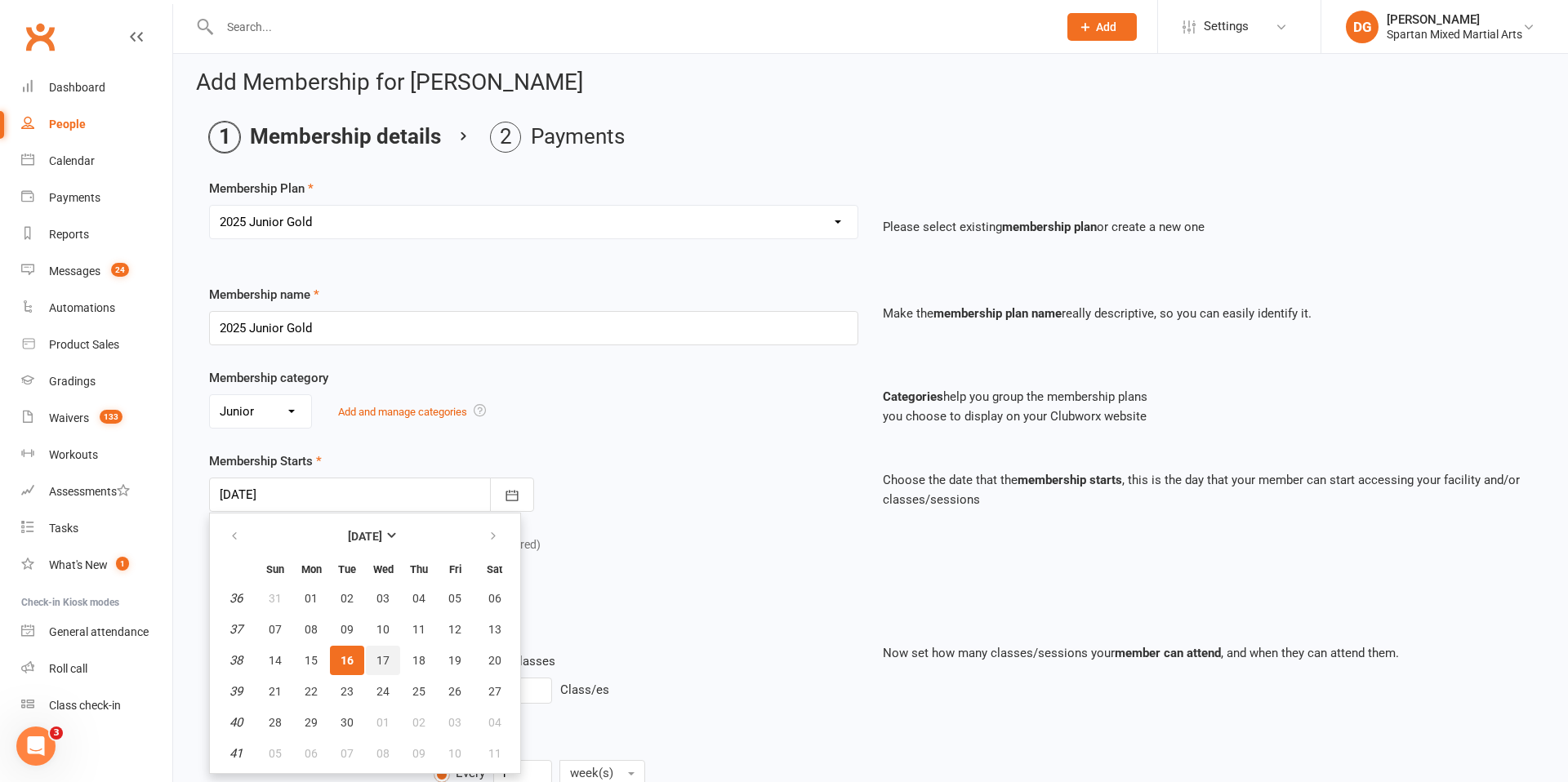
click at [382, 663] on span "17" at bounding box center [383, 660] width 13 height 13
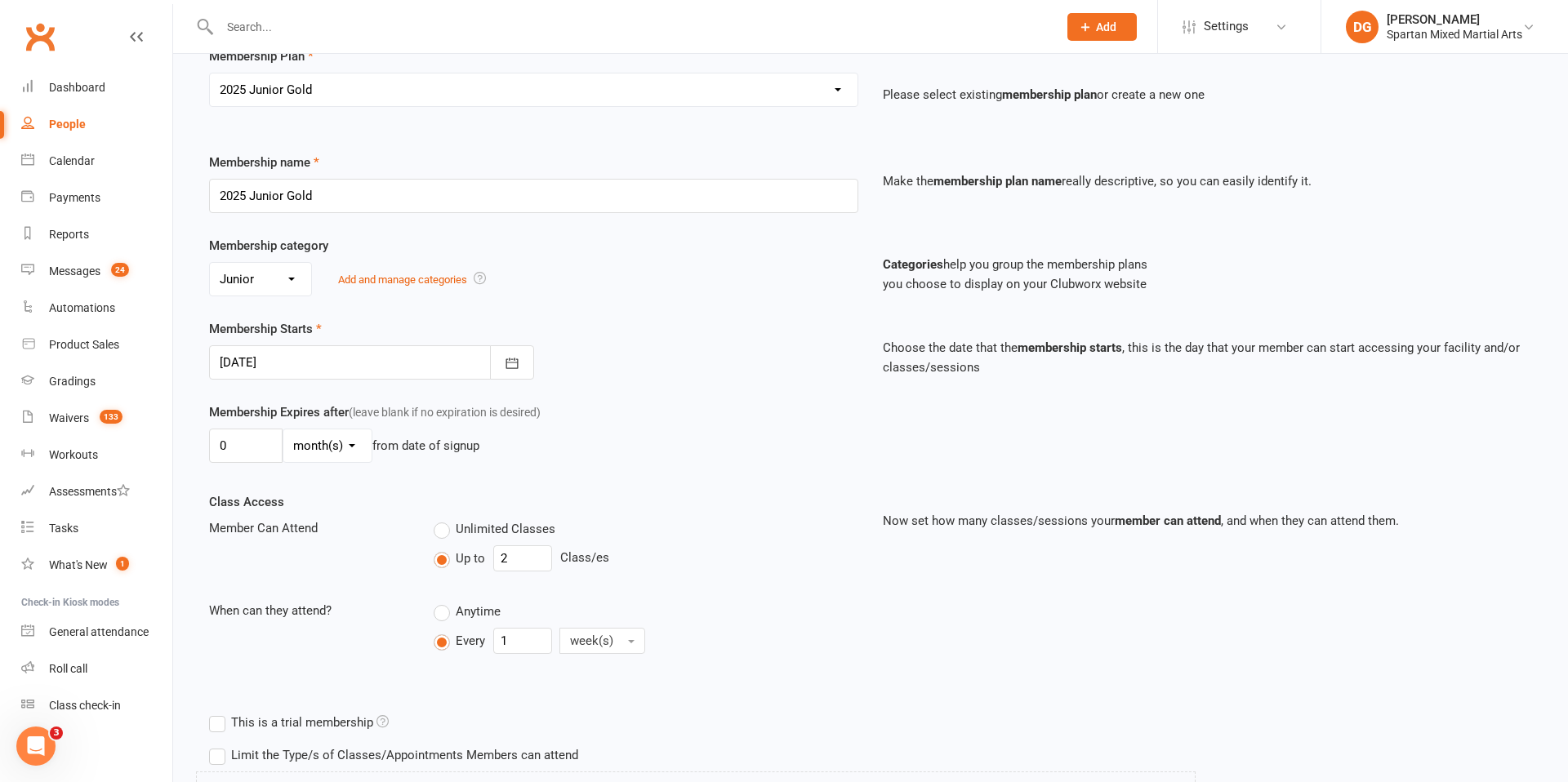
scroll to position [136, 0]
click at [507, 377] on button "button" at bounding box center [512, 365] width 44 height 34
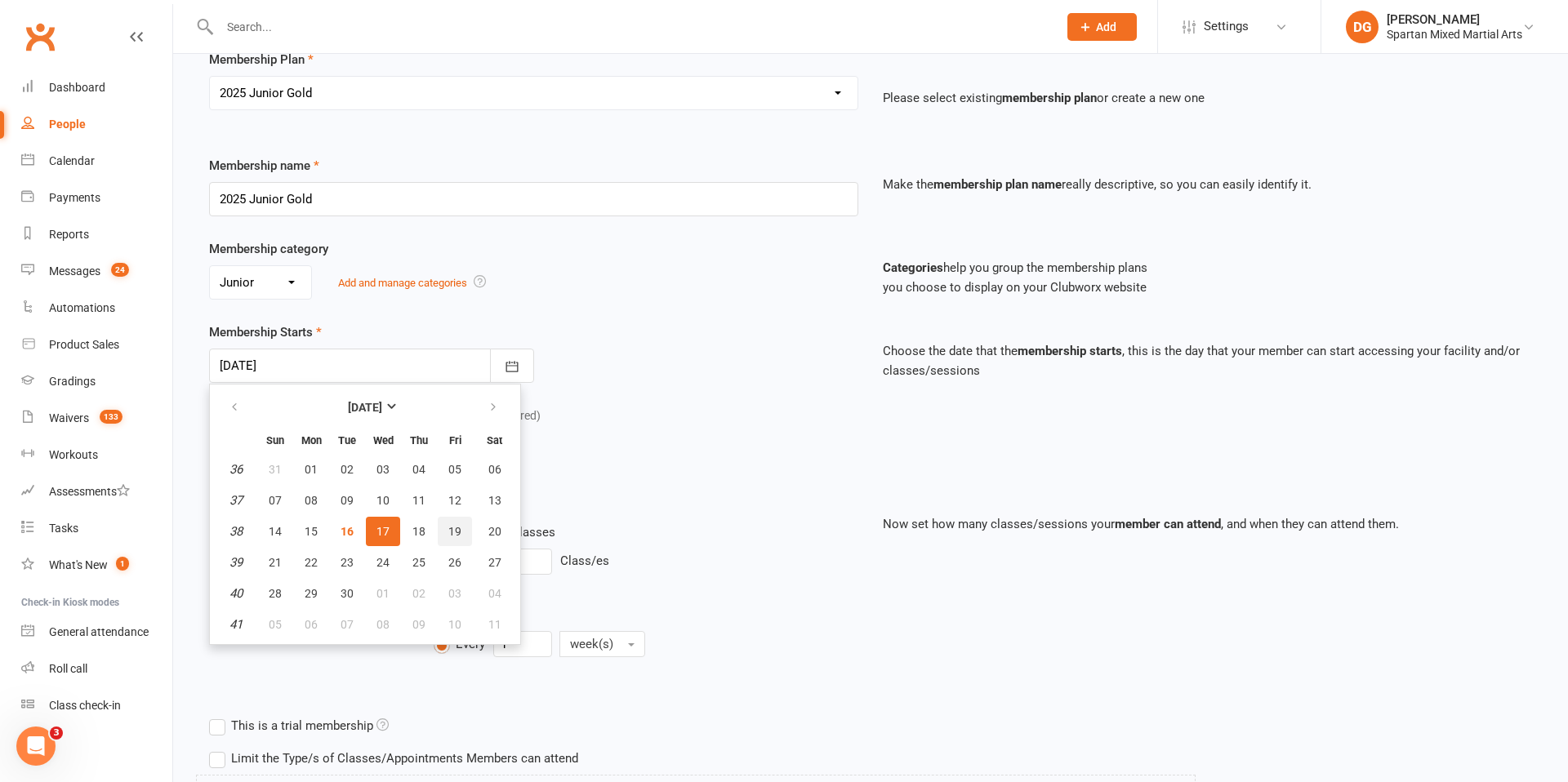
click at [458, 531] on span "19" at bounding box center [454, 531] width 13 height 13
type input "[DATE]"
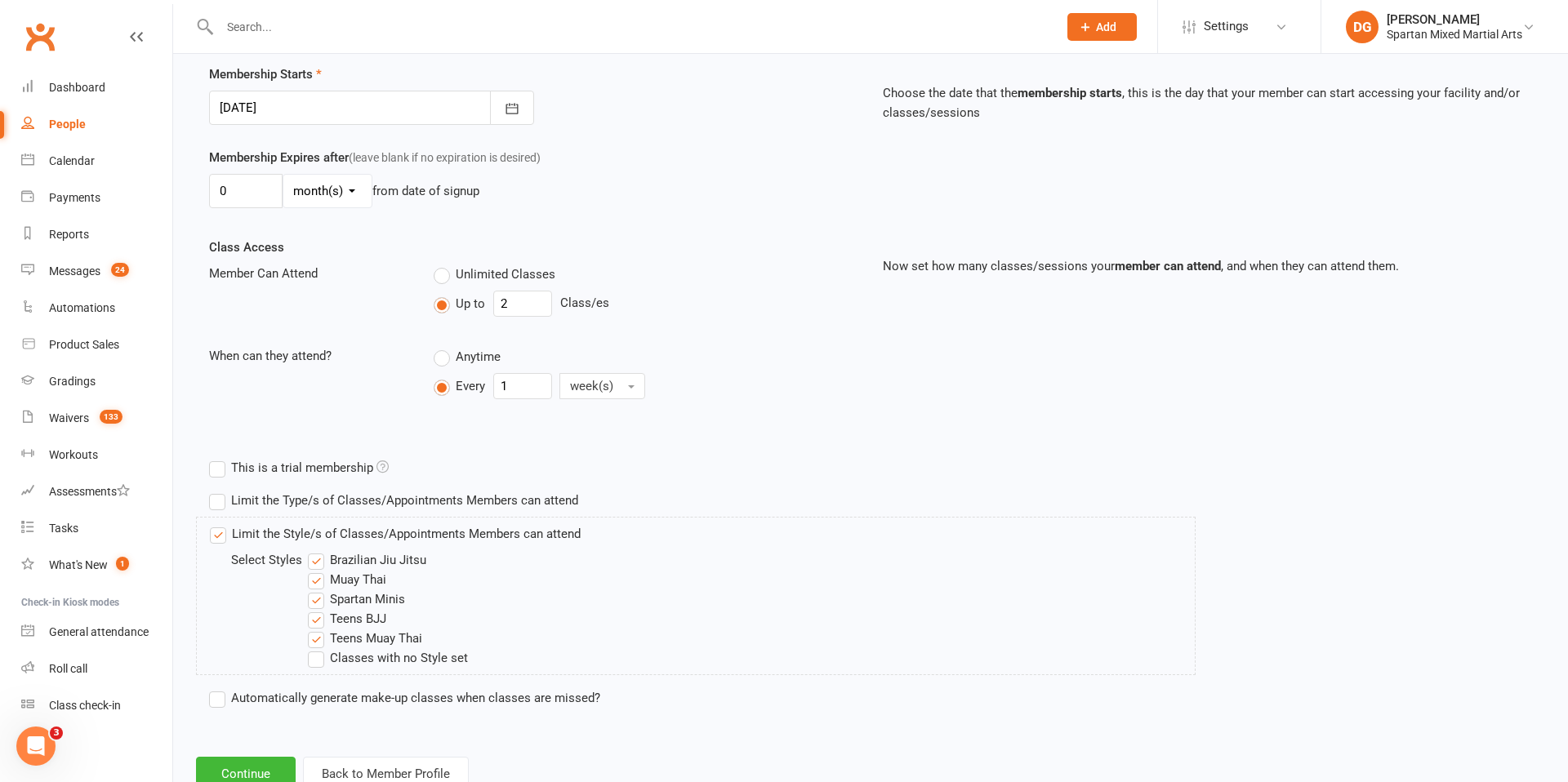
scroll to position [450, 0]
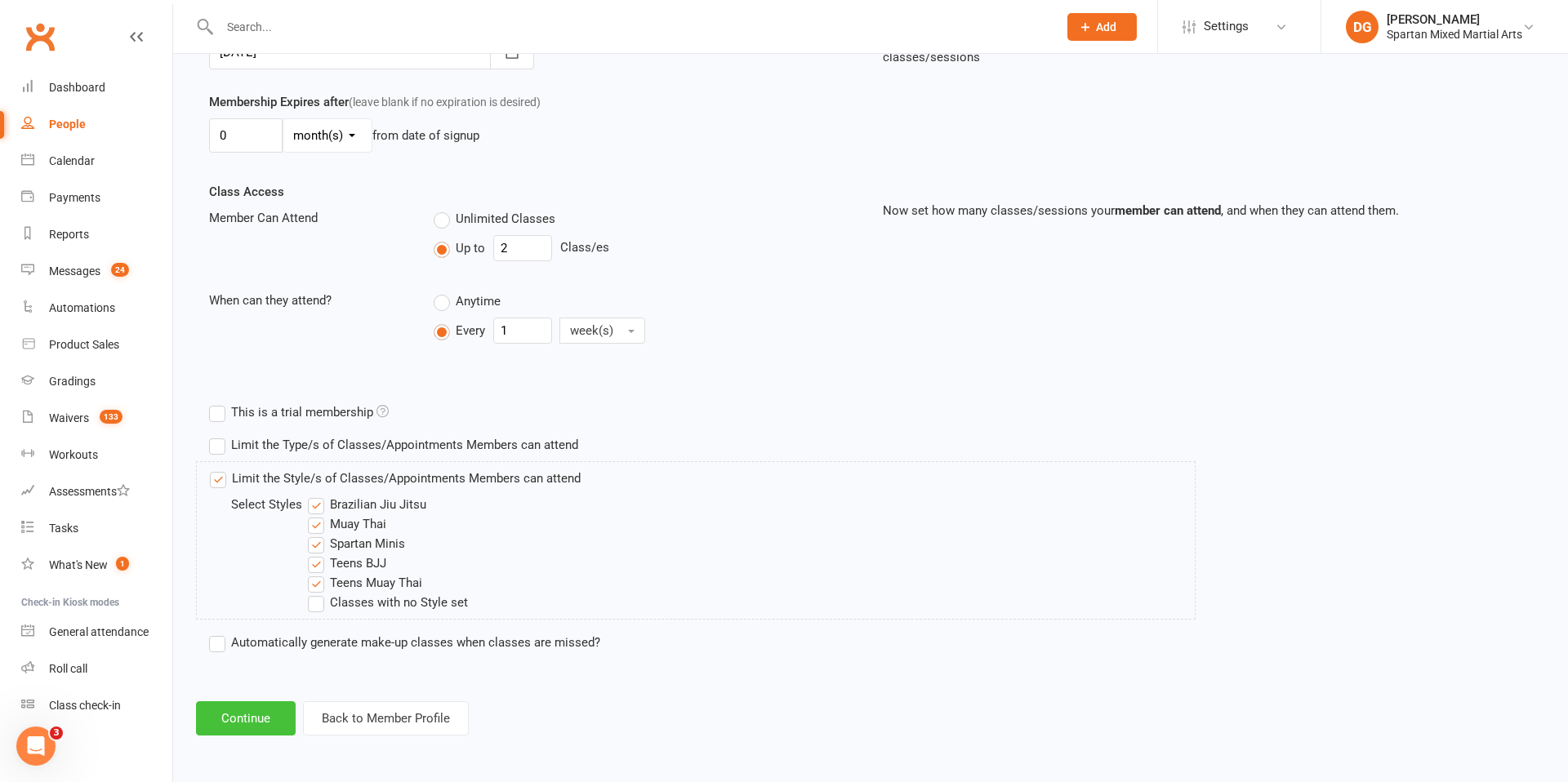
click at [231, 713] on button "Continue" at bounding box center [245, 718] width 99 height 34
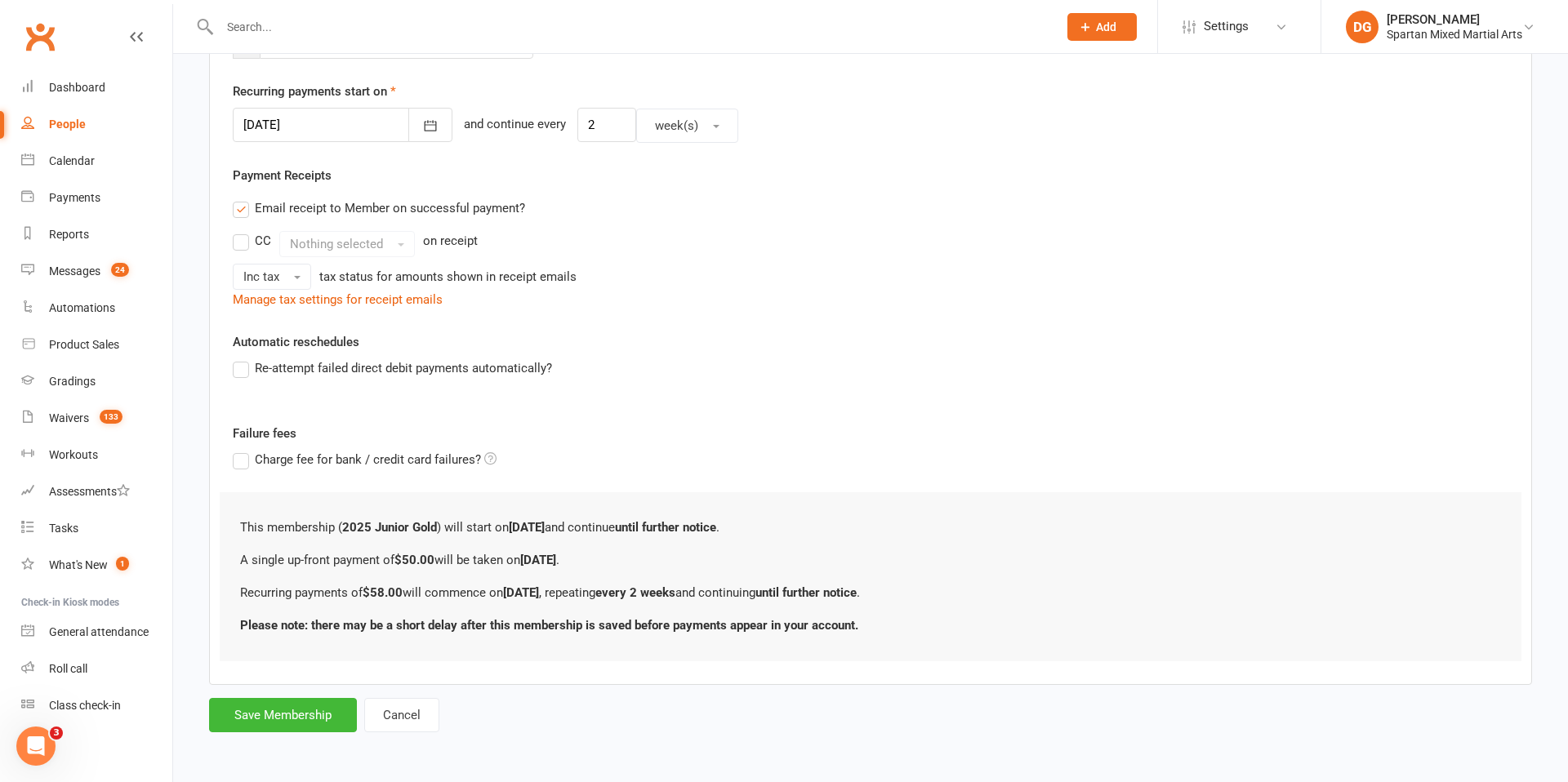
scroll to position [0, 0]
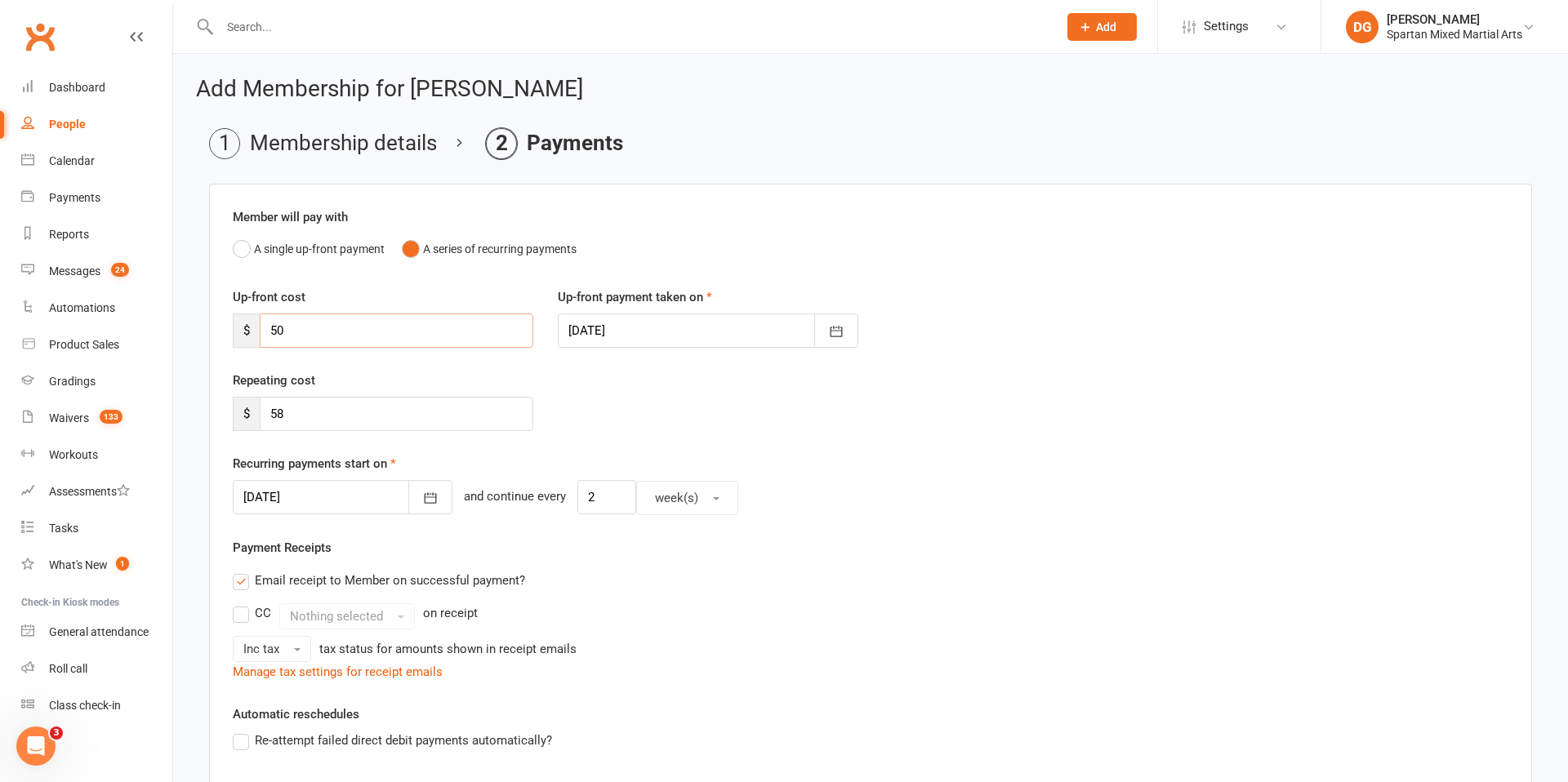
click at [386, 329] on input "50" at bounding box center [396, 331] width 273 height 34
type input "5"
type input "0"
click at [422, 498] on icon "button" at bounding box center [430, 498] width 17 height 17
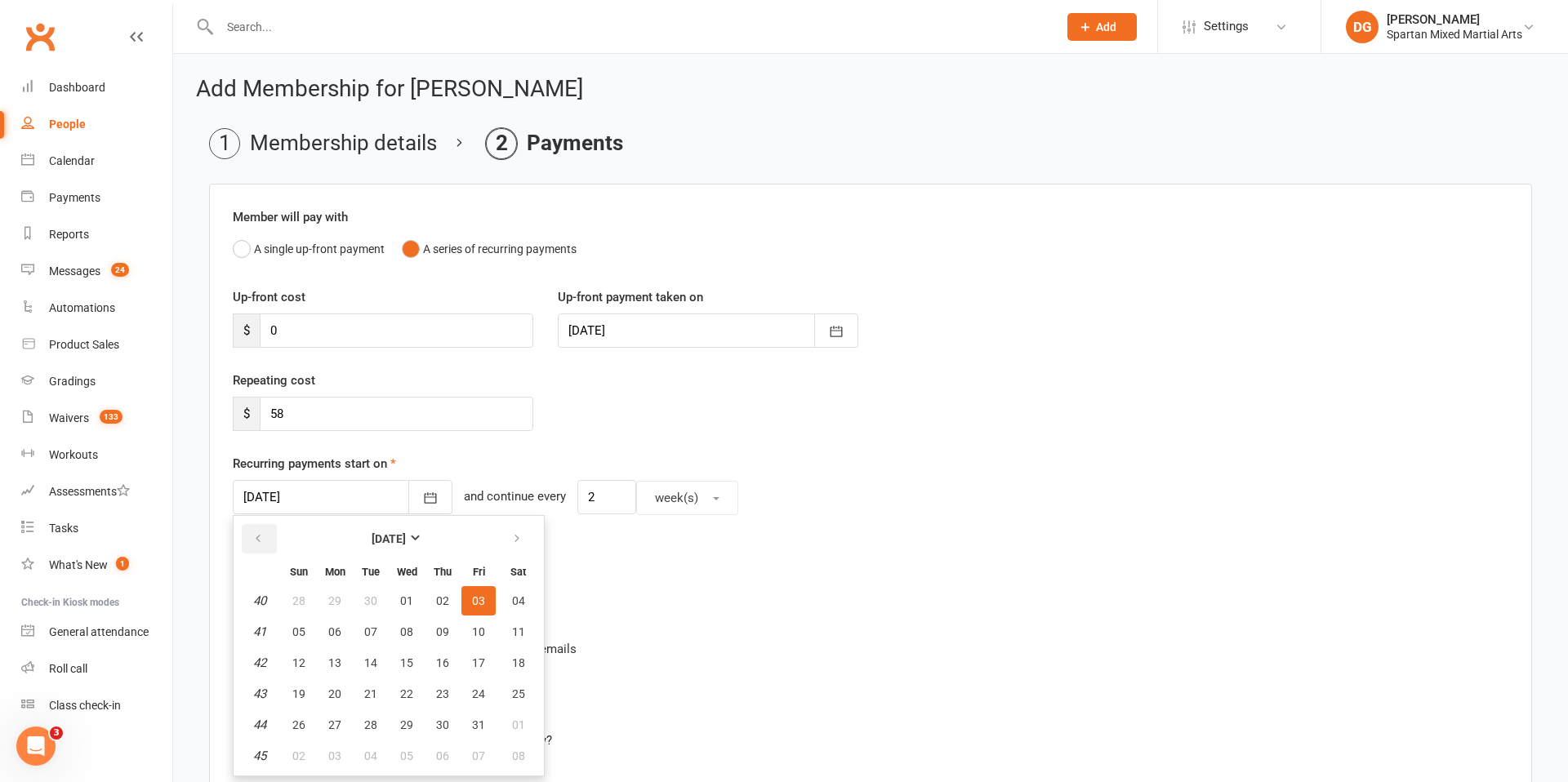
click at [254, 528] on button "button" at bounding box center [260, 539] width 35 height 30
click at [370, 718] on span "30" at bounding box center [370, 724] width 13 height 13
type input "[DATE]"
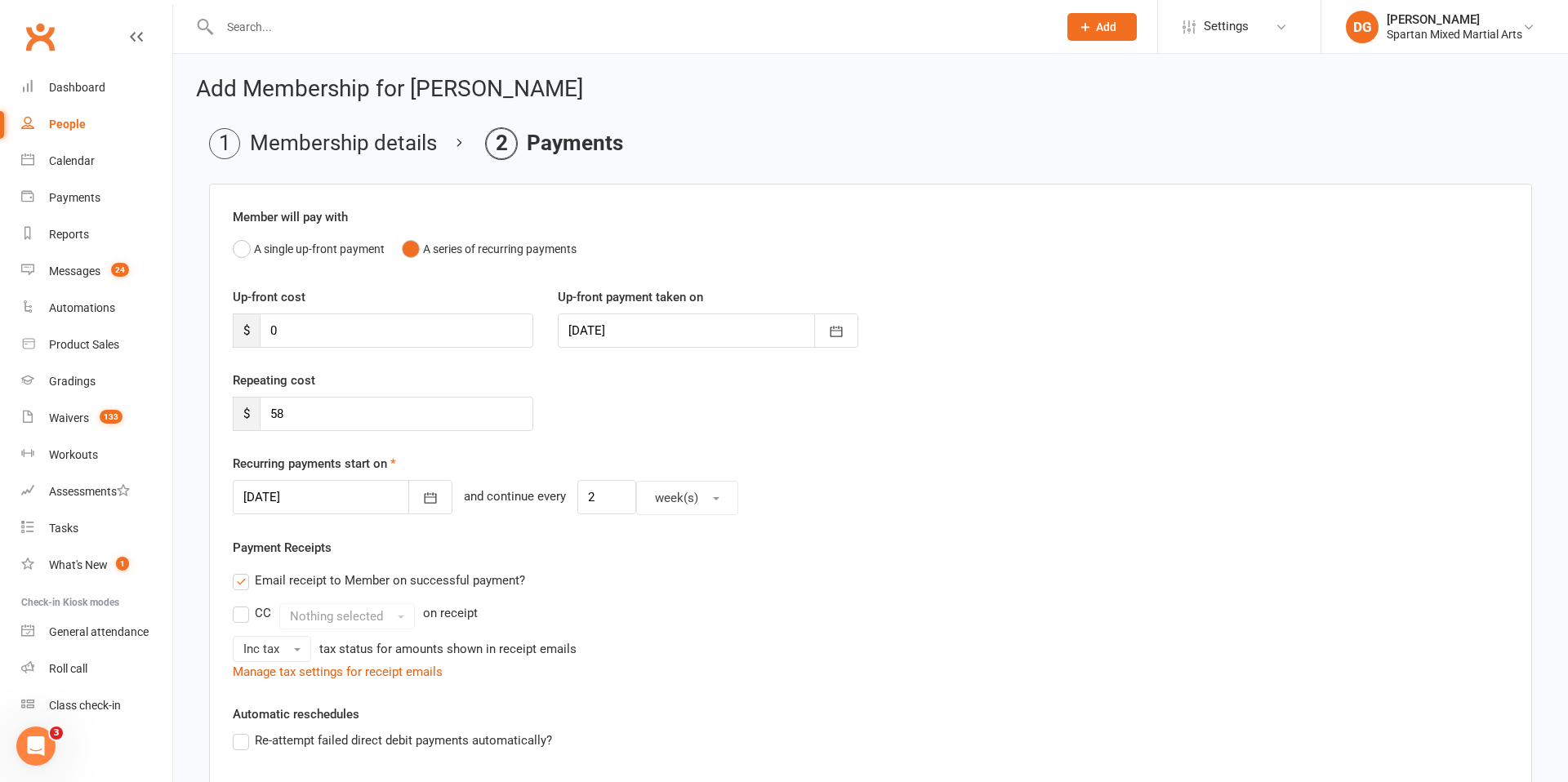
scroll to position [339, 0]
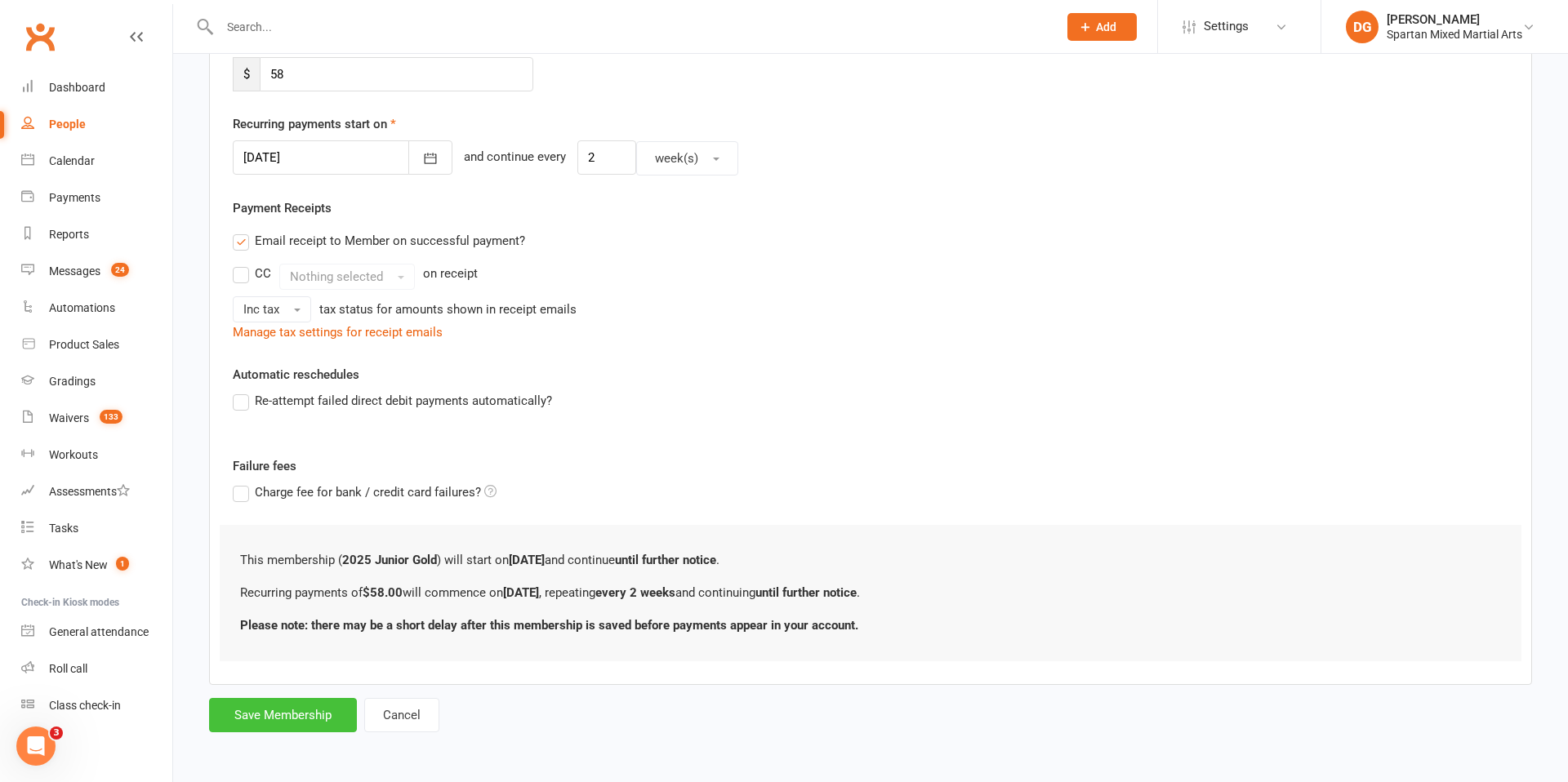
click at [317, 723] on button "Save Membership" at bounding box center [282, 715] width 148 height 34
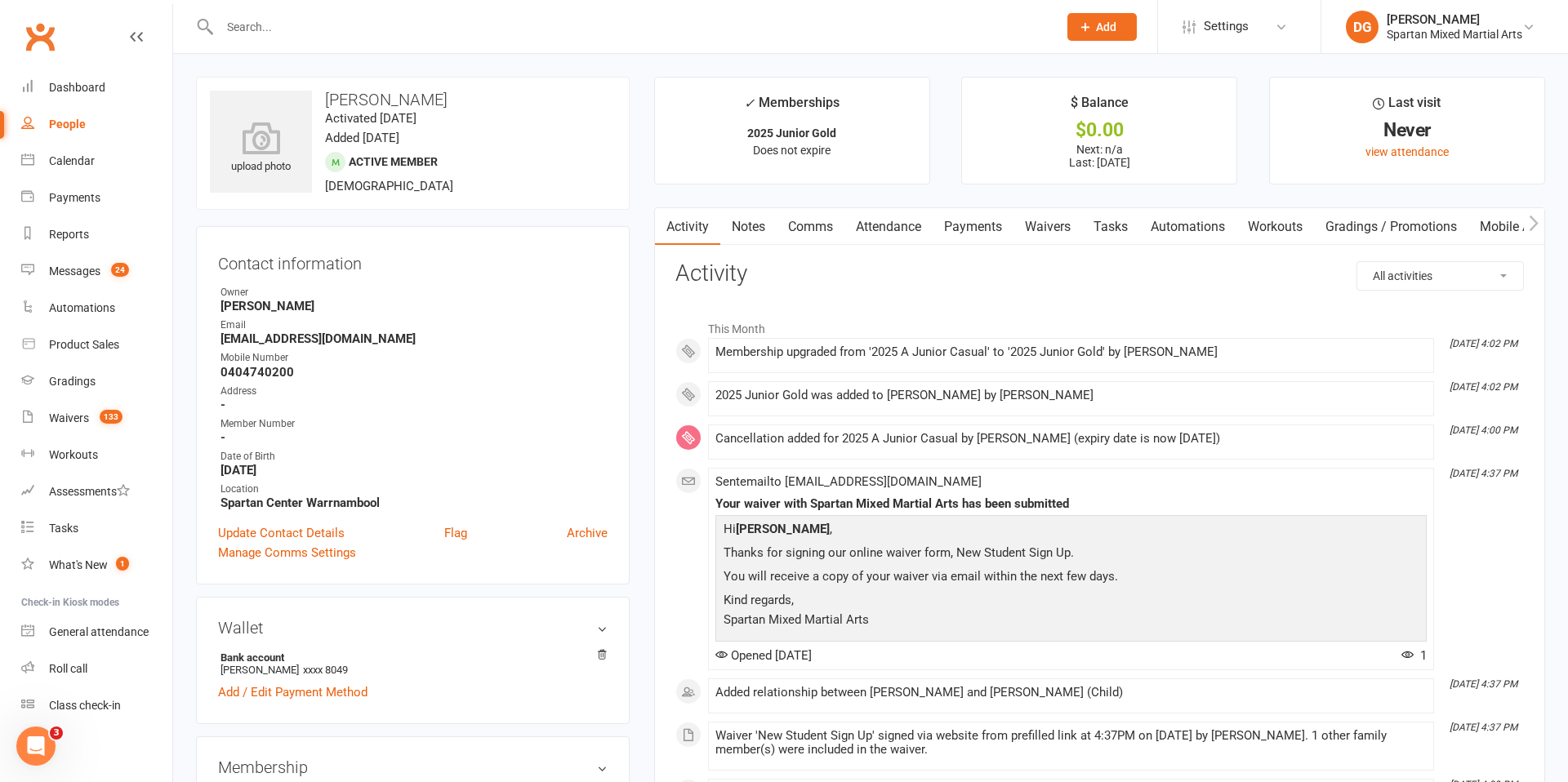
click at [324, 20] on input "text" at bounding box center [630, 27] width 831 height 23
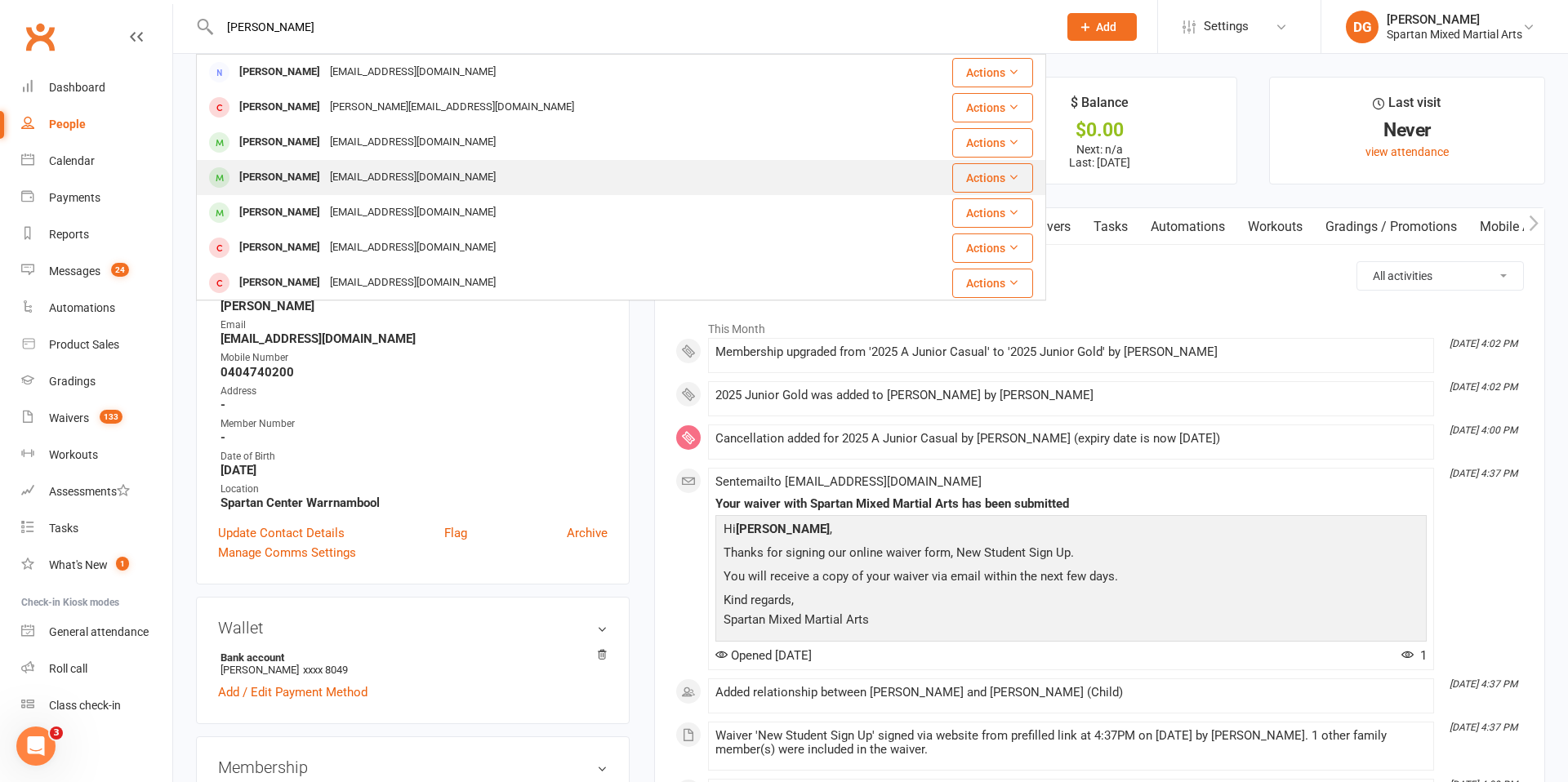
type input "[PERSON_NAME]"
click at [285, 177] on div "[PERSON_NAME]" at bounding box center [279, 178] width 90 height 24
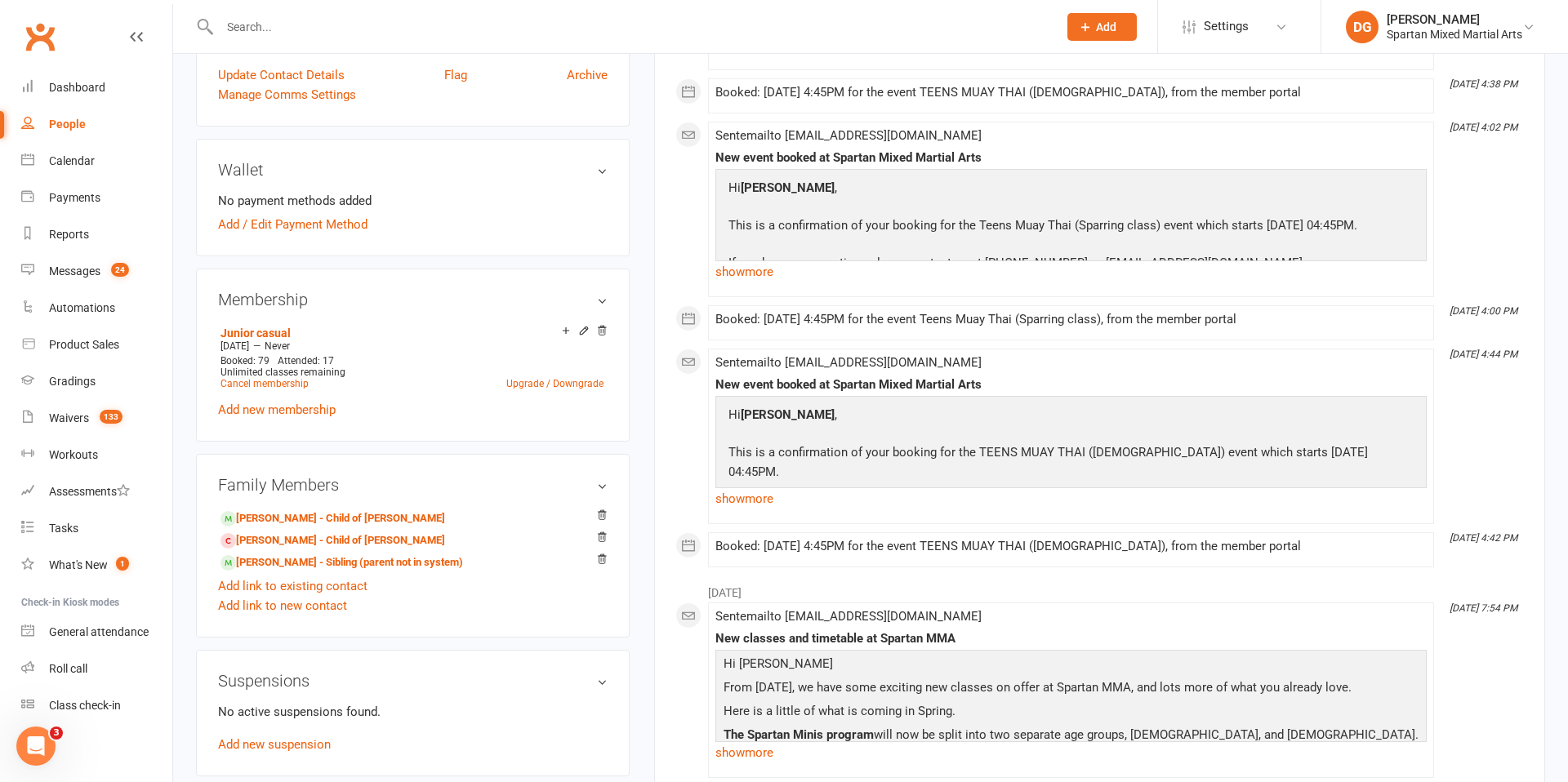
scroll to position [468, 0]
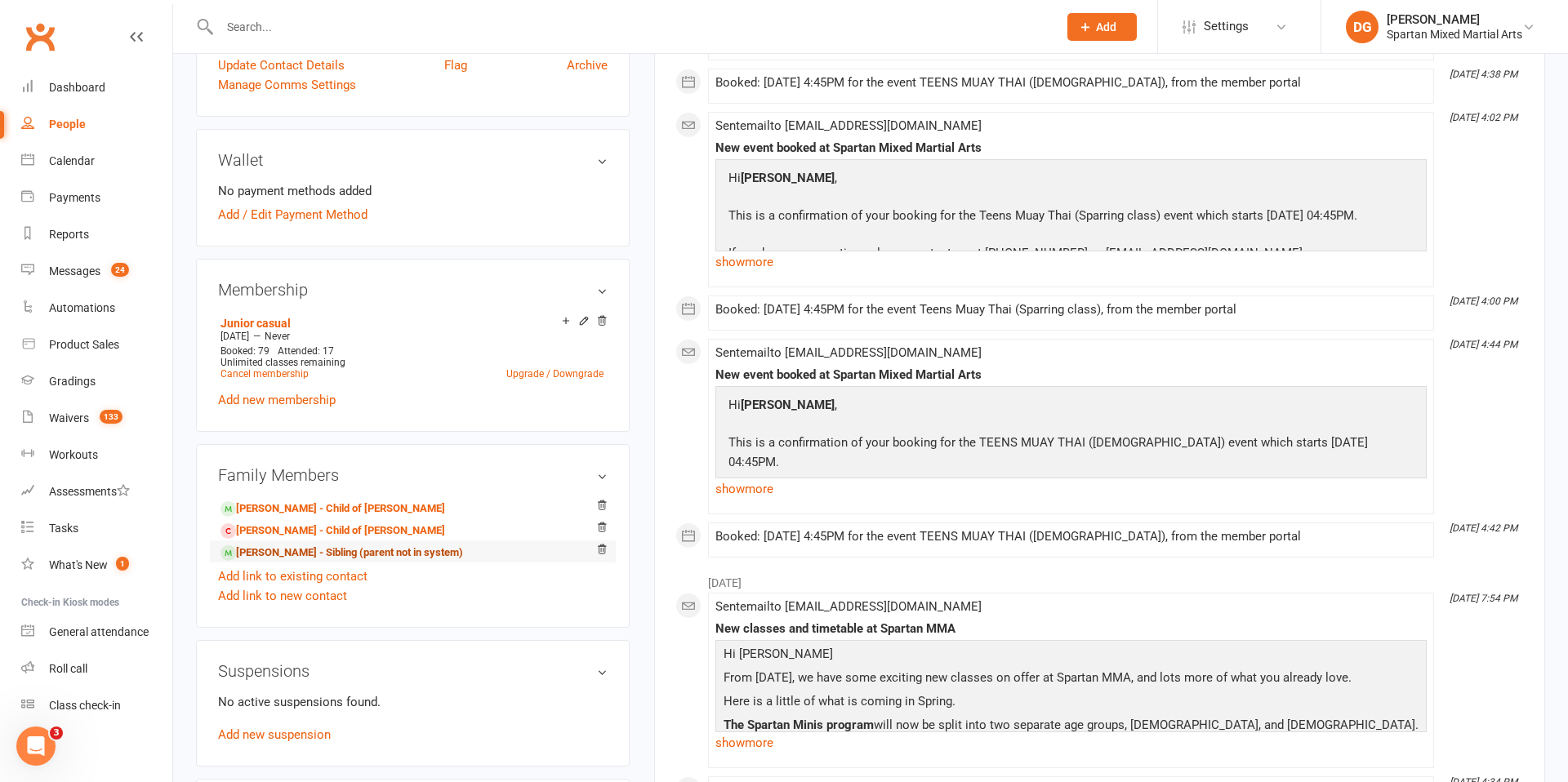
click at [281, 552] on link "[PERSON_NAME] - Sibling (parent not in system)" at bounding box center [341, 553] width 243 height 17
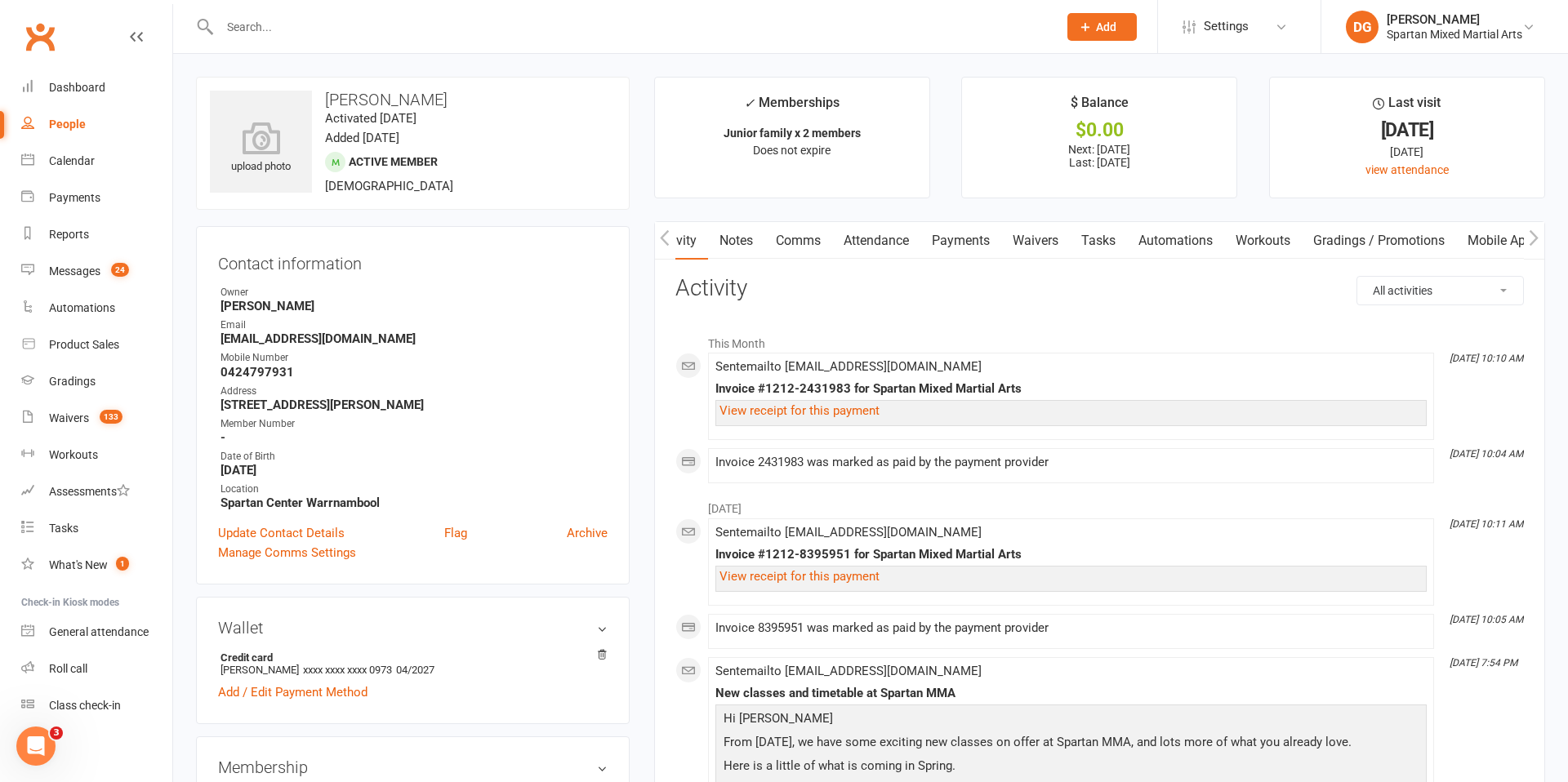
click at [972, 243] on link "Payments" at bounding box center [960, 241] width 81 height 37
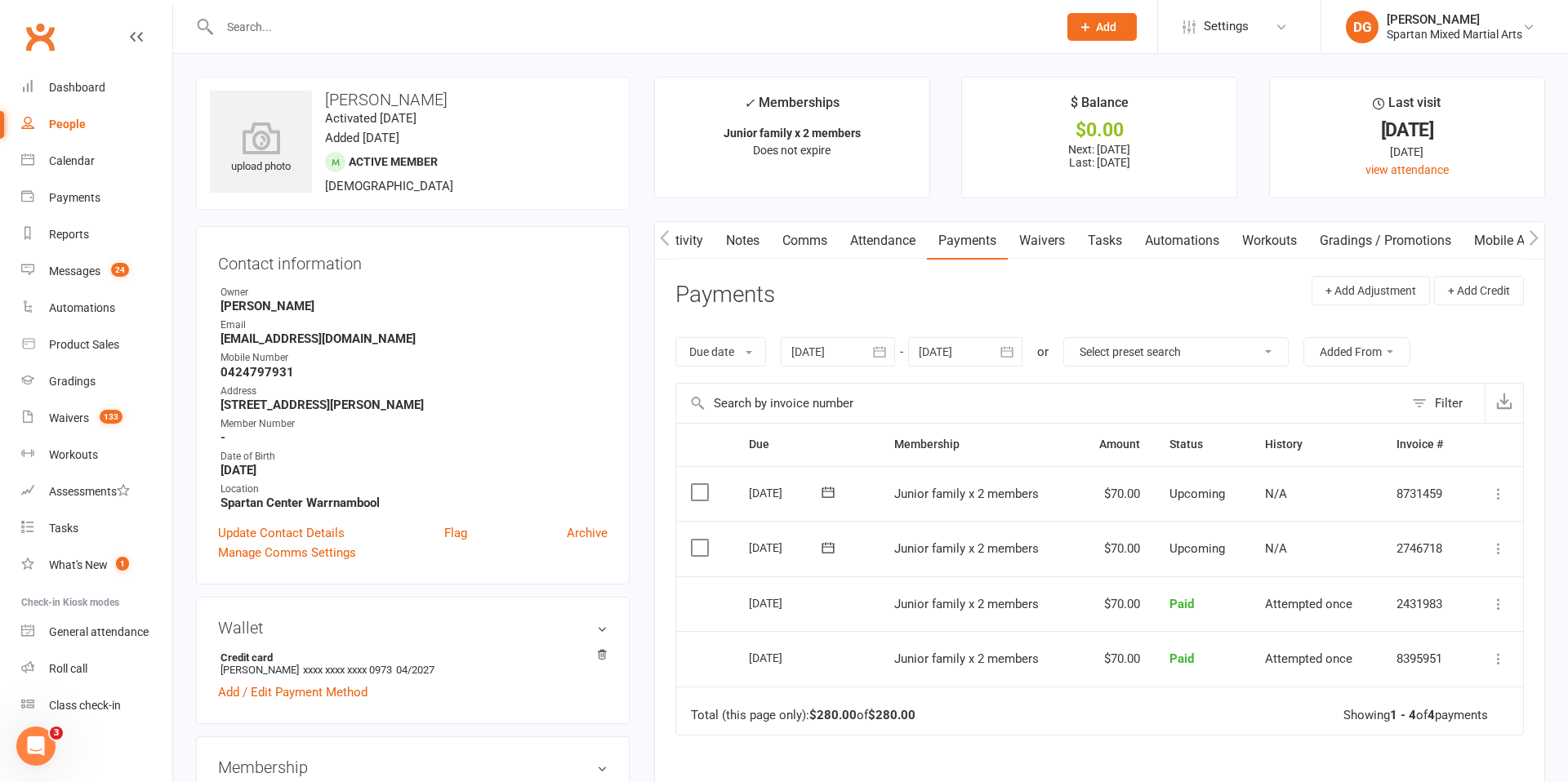
click at [1497, 550] on icon at bounding box center [1498, 549] width 17 height 17
click at [1397, 715] on link "Change amount" at bounding box center [1411, 710] width 193 height 32
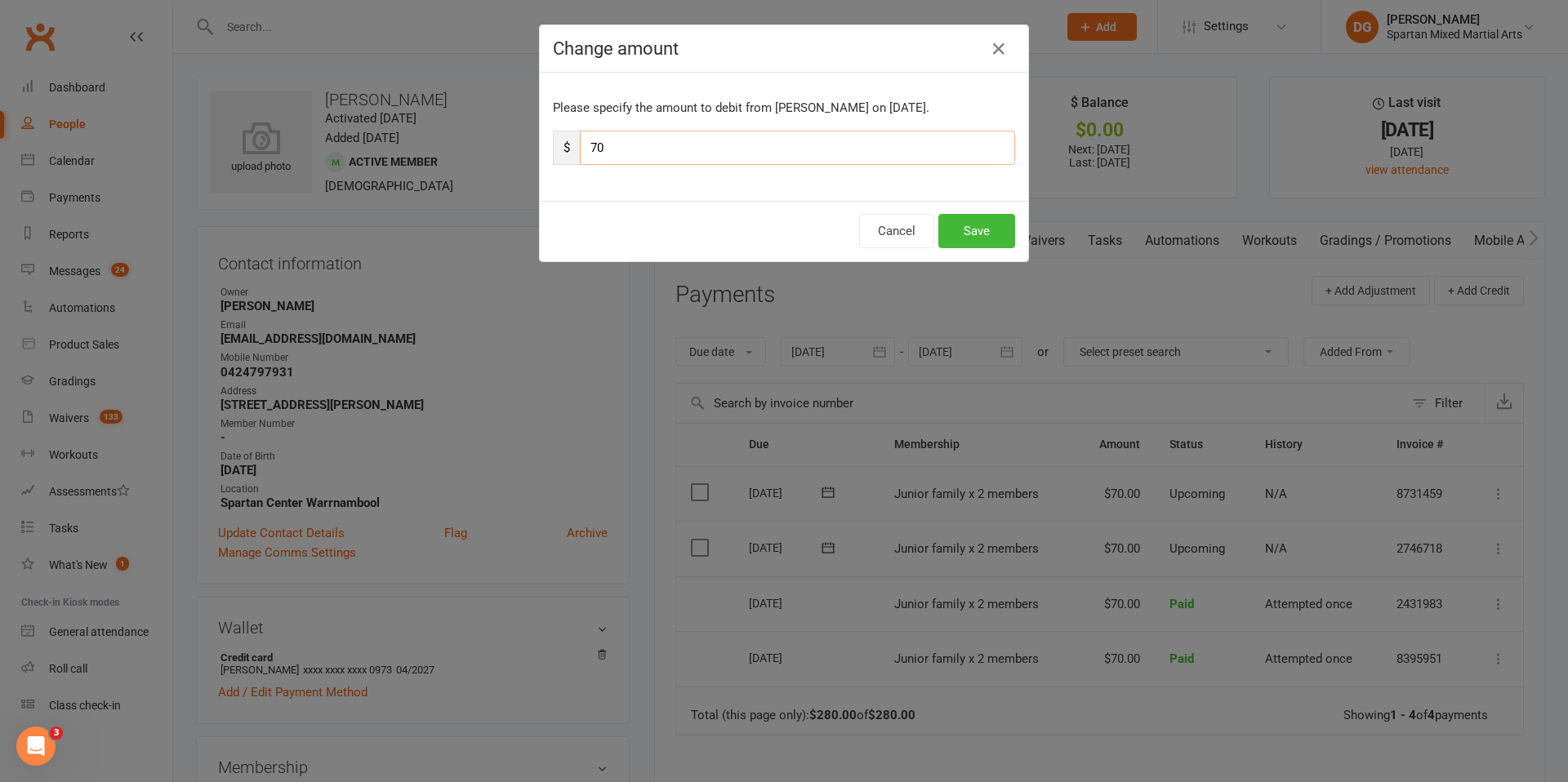
click at [720, 149] on input "70" at bounding box center [797, 148] width 435 height 34
type input "7"
type input "35"
click at [950, 235] on button "Save" at bounding box center [977, 230] width 77 height 34
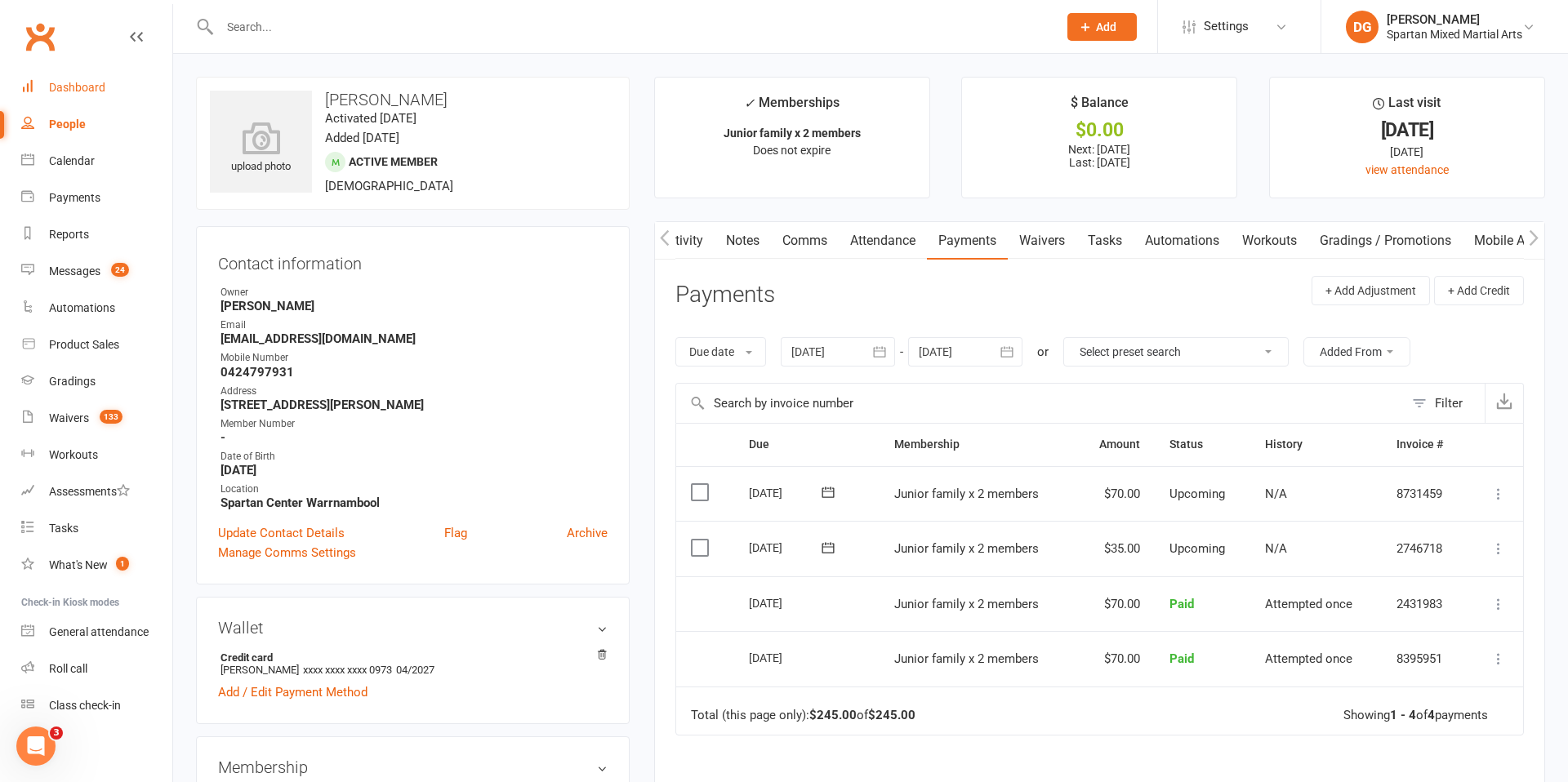
click at [78, 89] on div "Dashboard" at bounding box center [77, 87] width 56 height 13
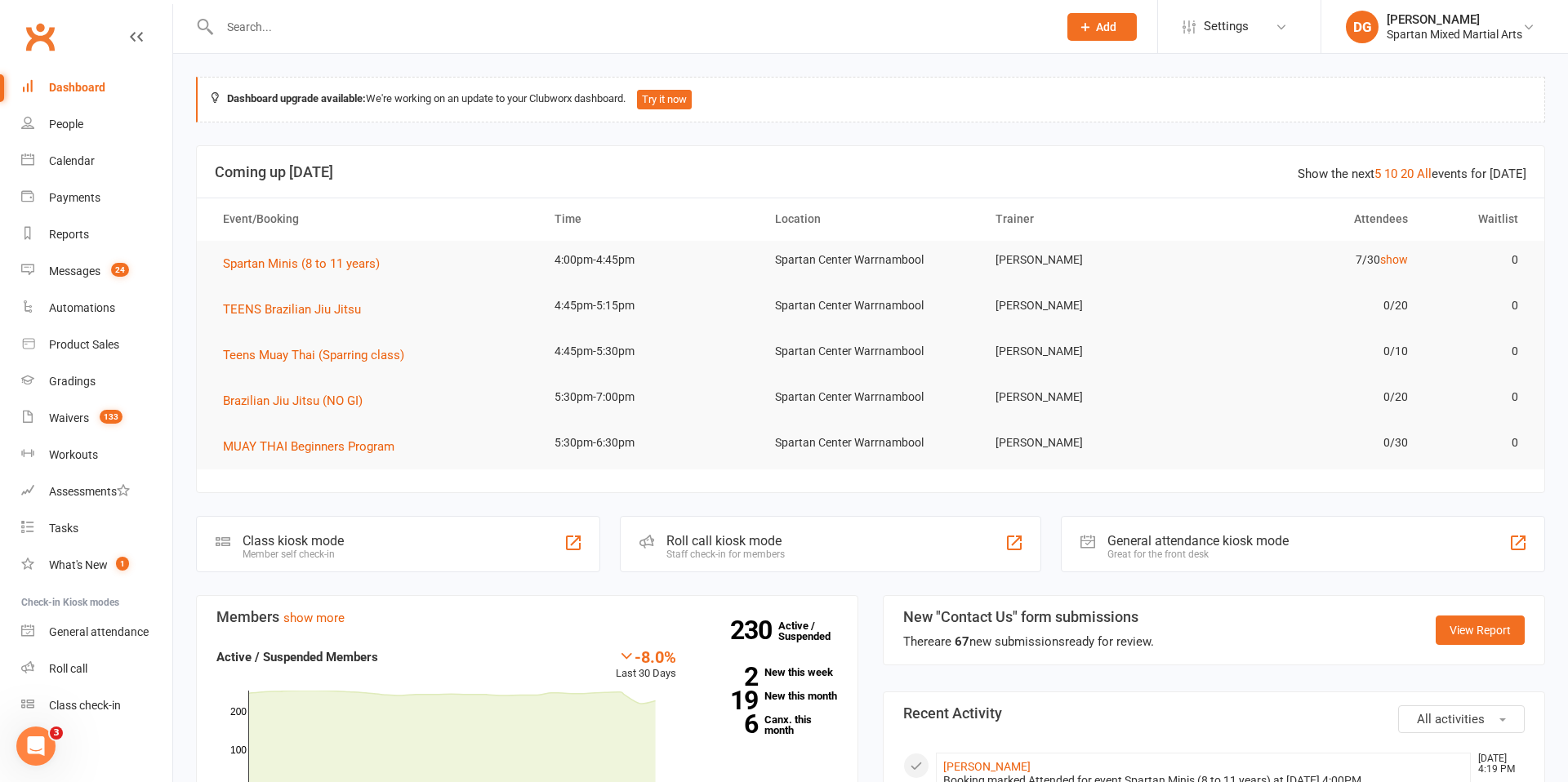
click at [85, 88] on div "Dashboard" at bounding box center [77, 87] width 56 height 13
